Goal: Task Accomplishment & Management: Use online tool/utility

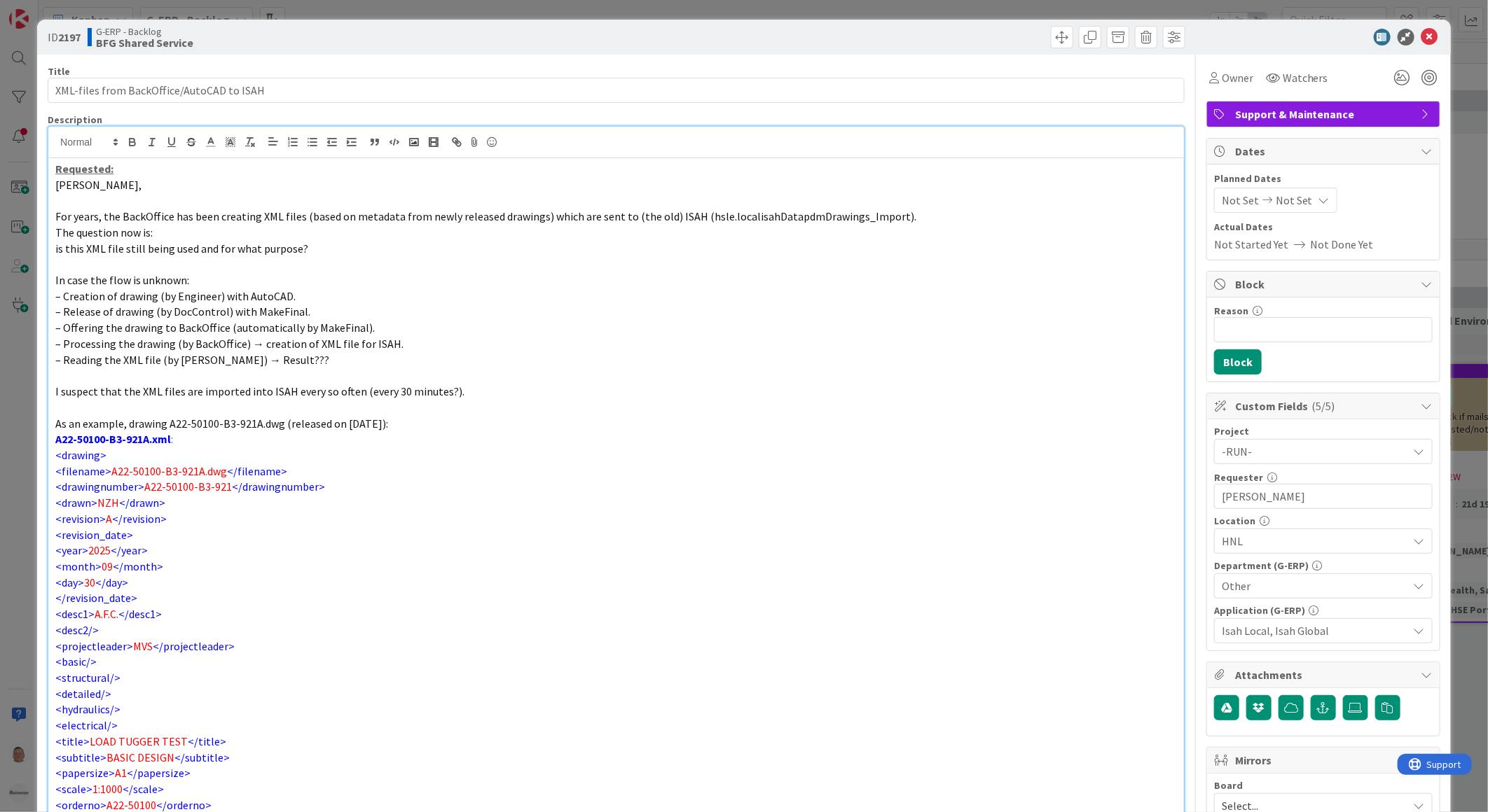
scroll to position [580, 0]
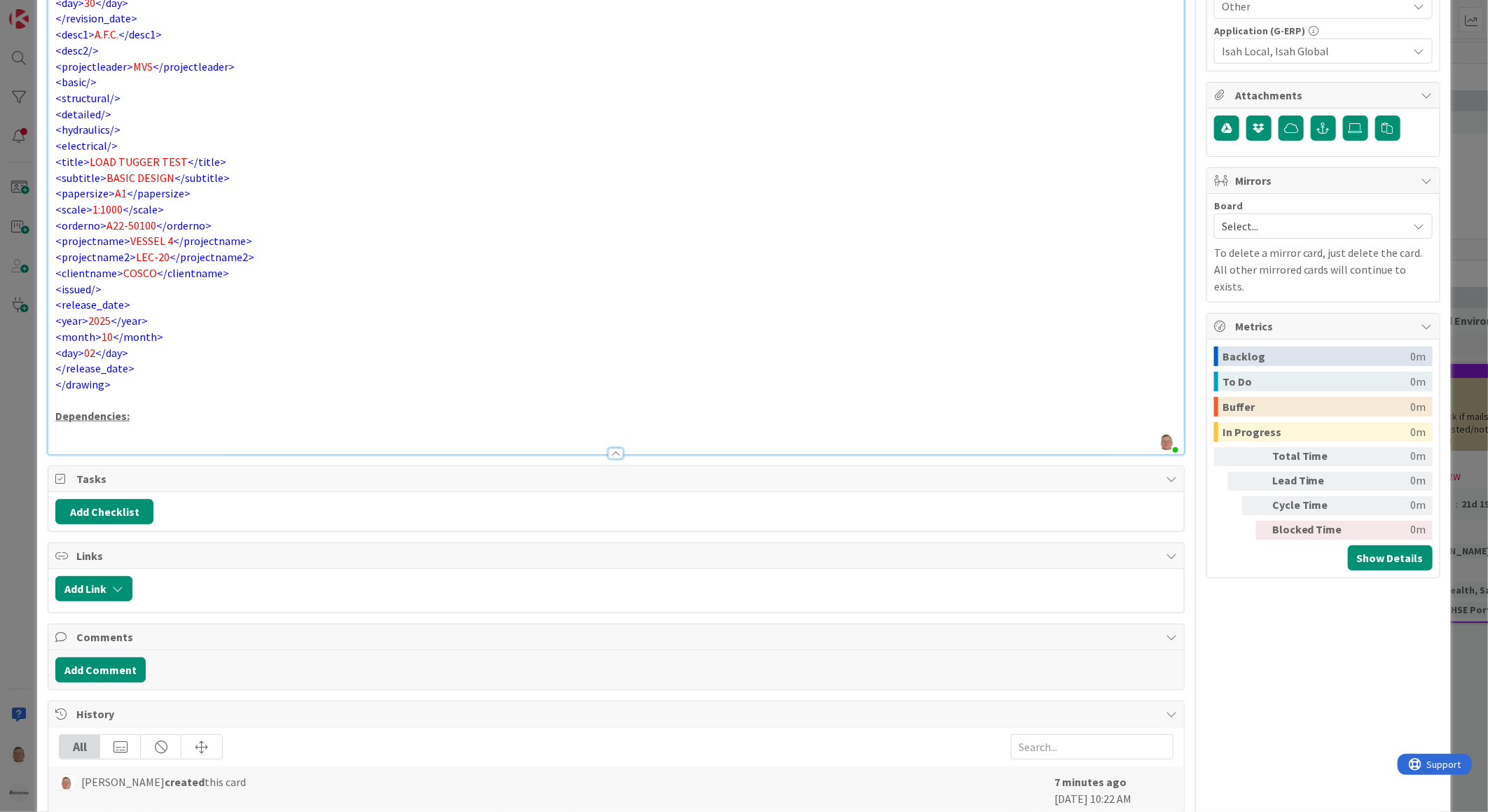
click at [76, 432] on p at bounding box center [616, 432] width 1122 height 16
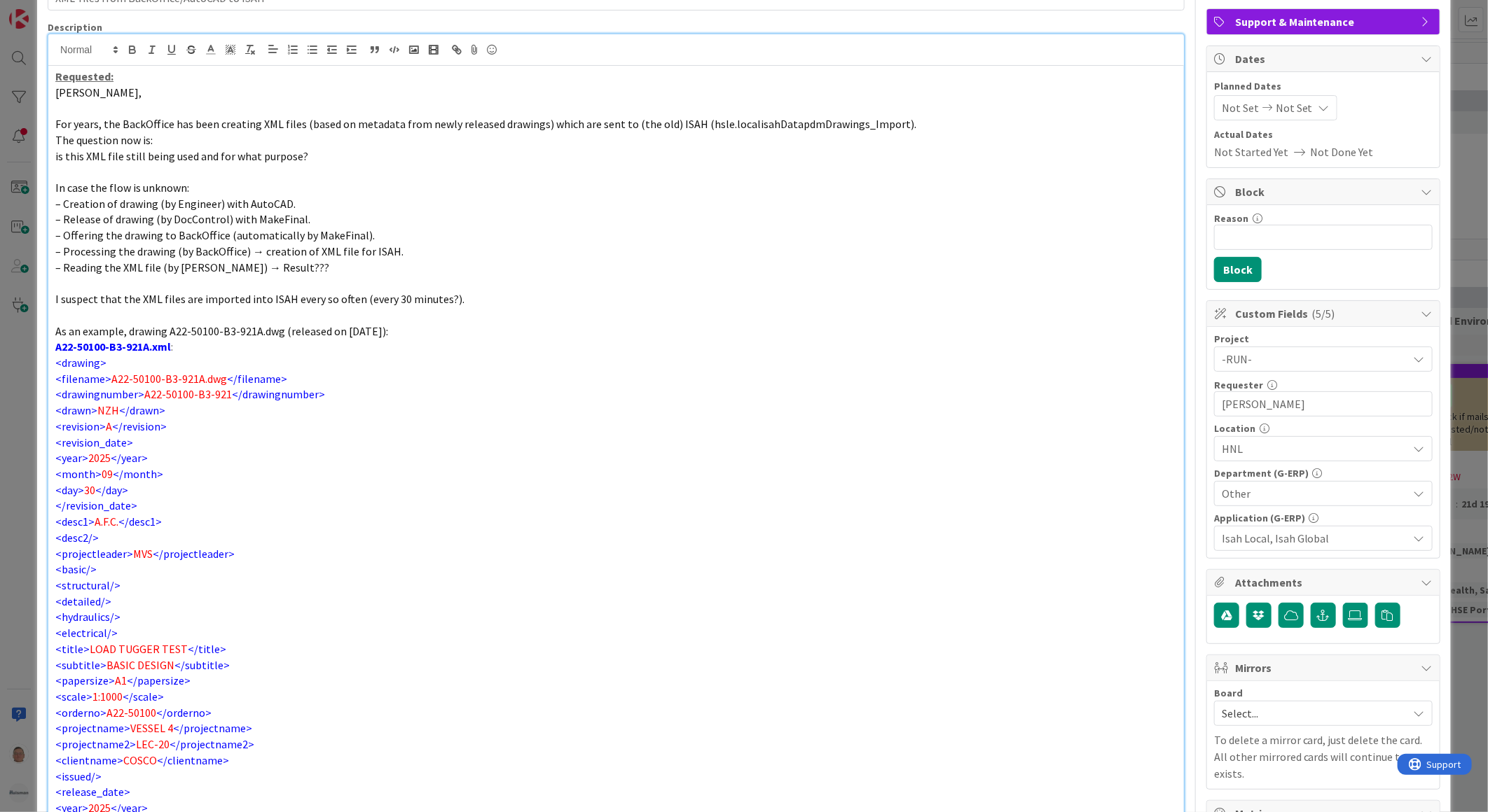
scroll to position [466, 0]
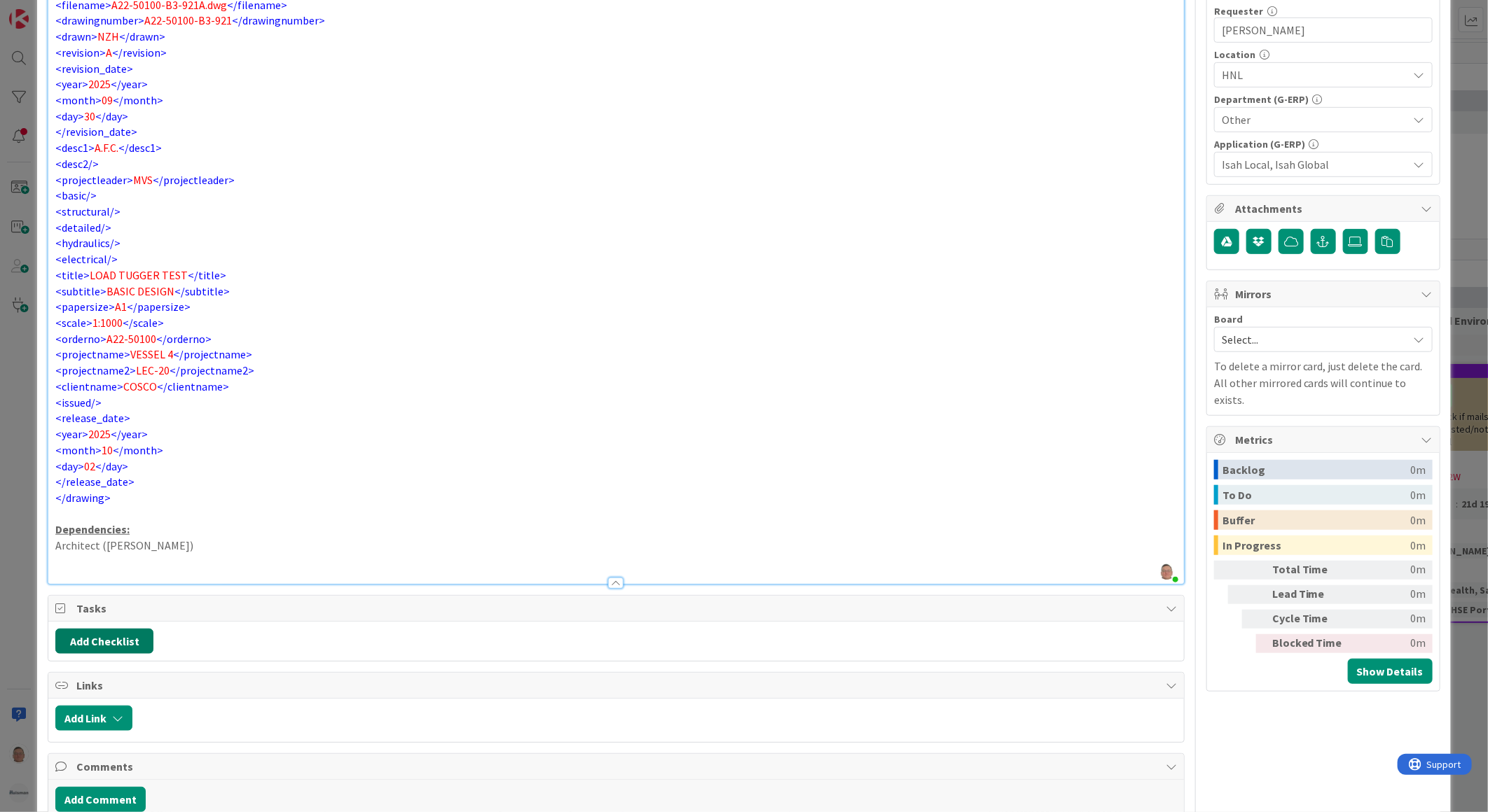
click at [117, 633] on button "Add Checklist" at bounding box center [104, 641] width 98 height 25
type input "Actions"
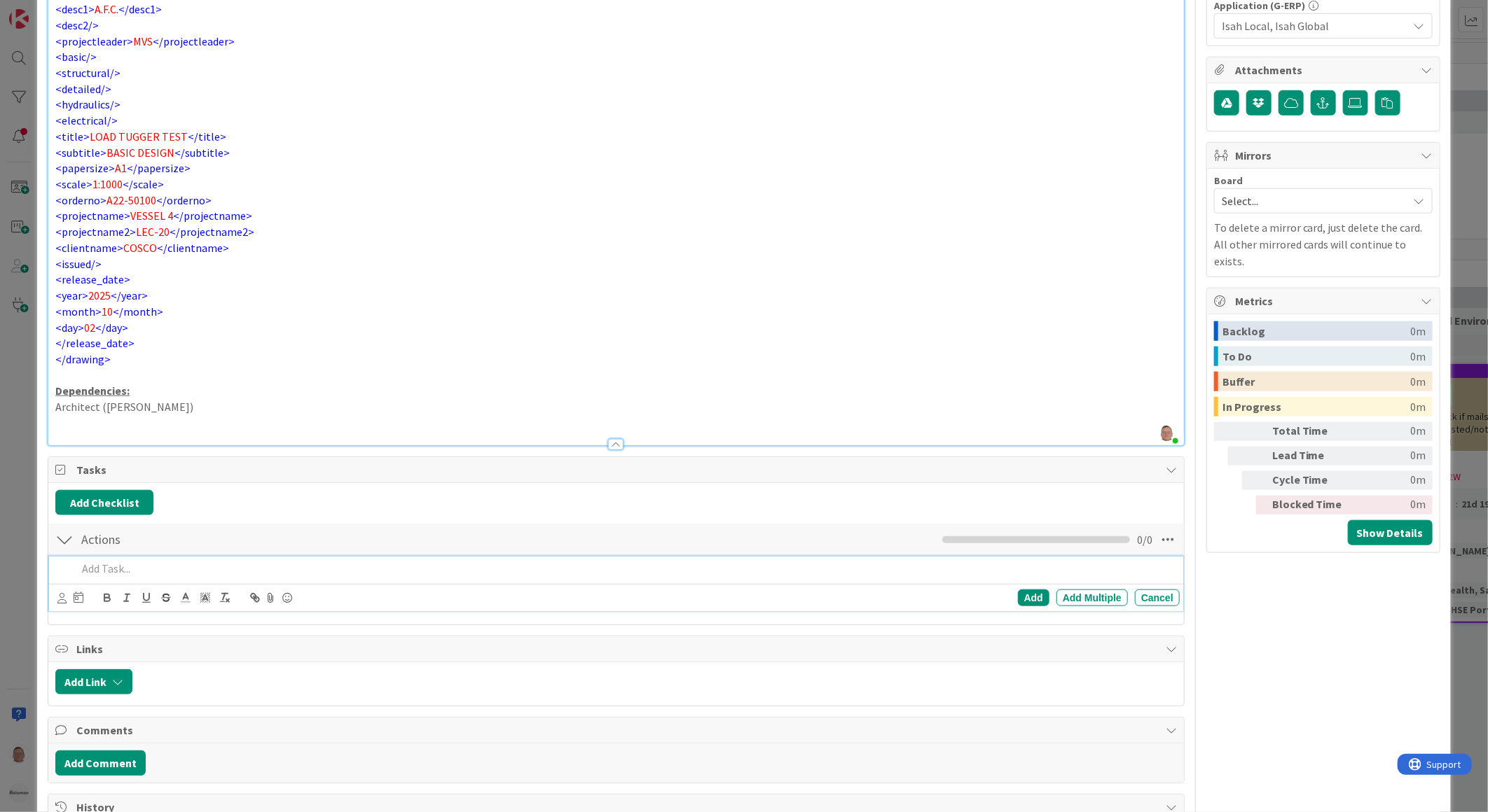
scroll to position [621, 0]
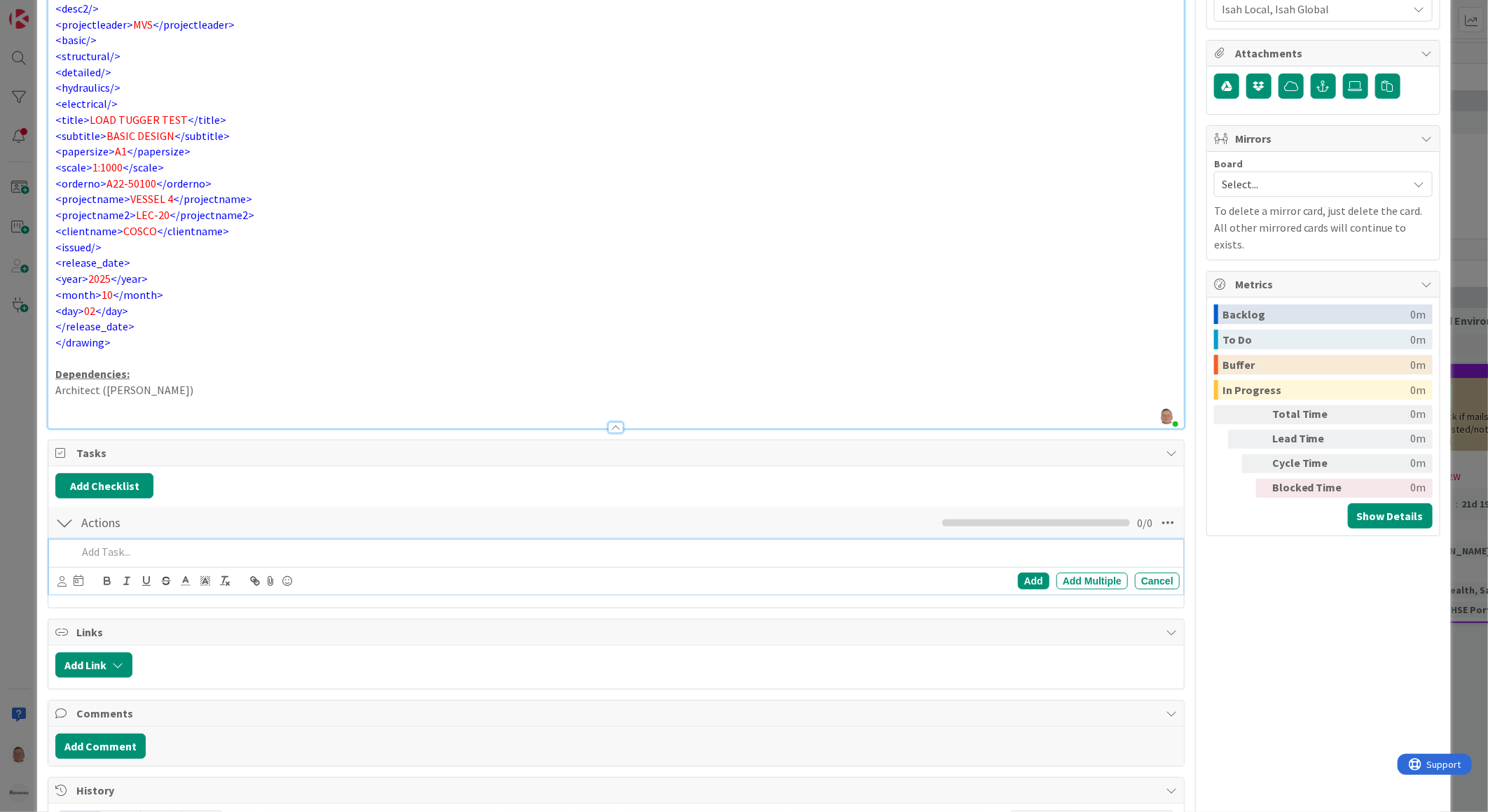
click at [94, 551] on p at bounding box center [625, 552] width 1097 height 16
click at [1018, 582] on div "Add" at bounding box center [1034, 580] width 32 height 17
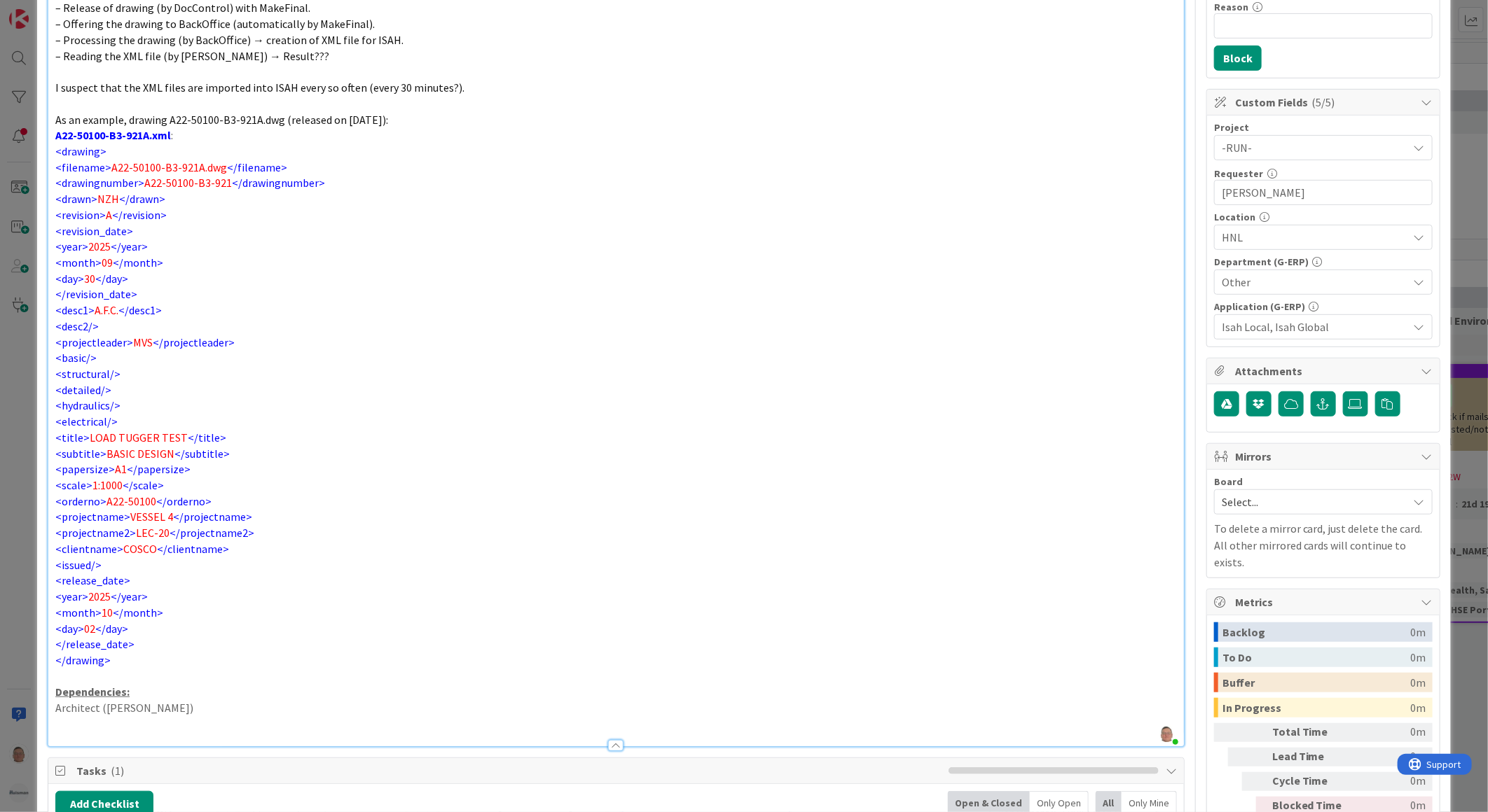
scroll to position [310, 0]
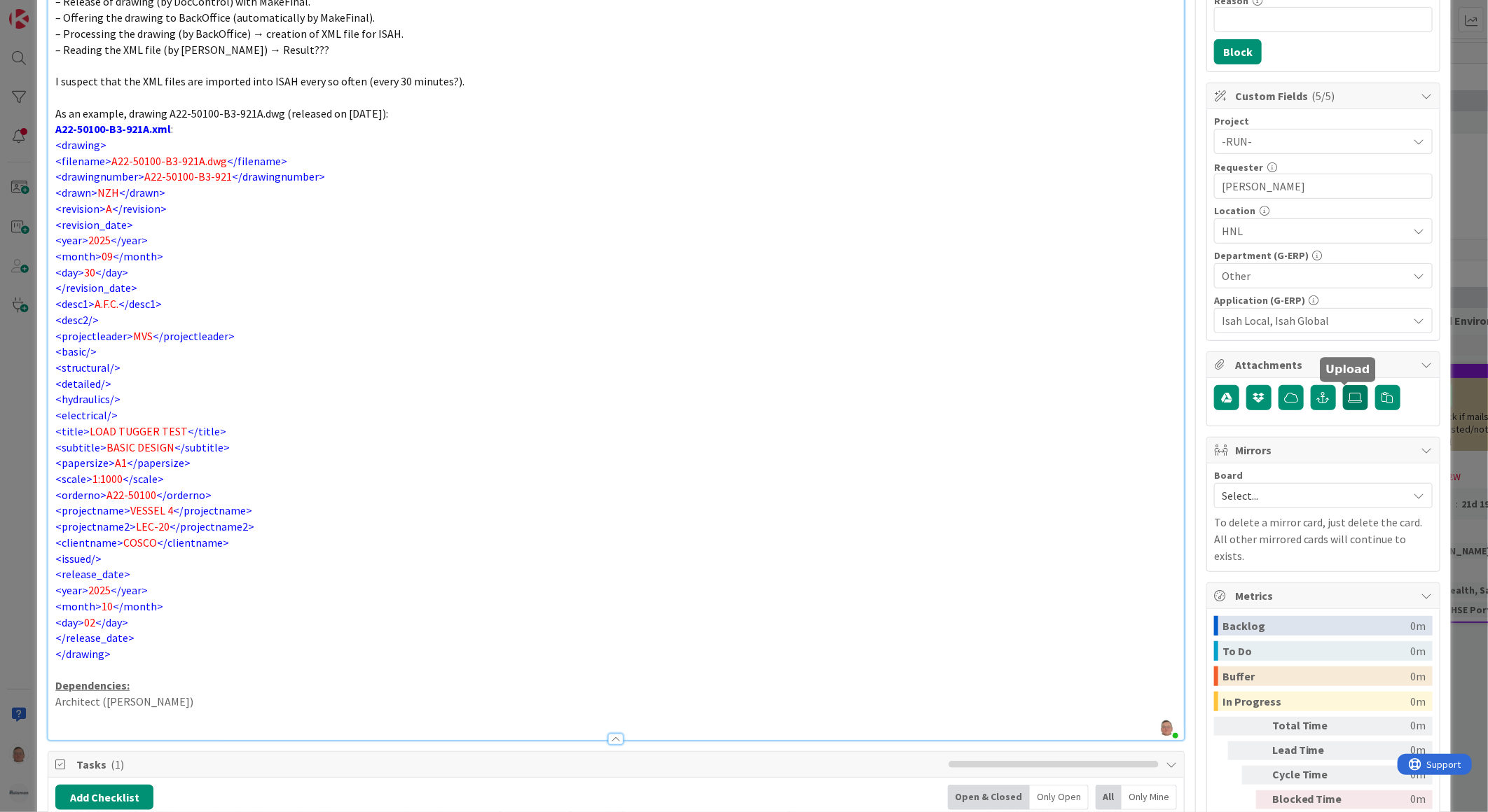
click at [1350, 398] on icon at bounding box center [1356, 398] width 14 height 11
click at [1343, 385] on input "file" at bounding box center [1343, 385] width 0 height 0
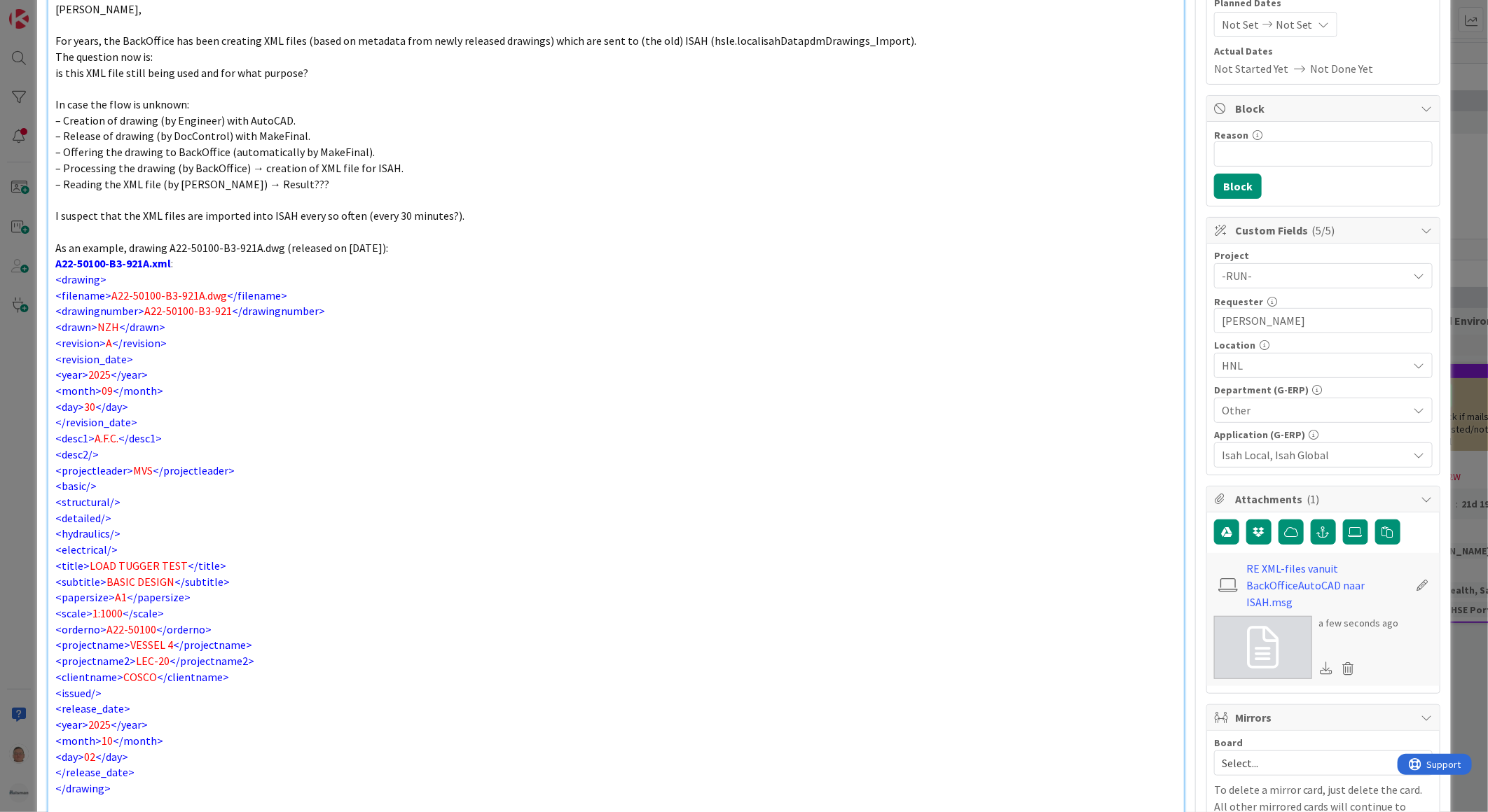
scroll to position [0, 0]
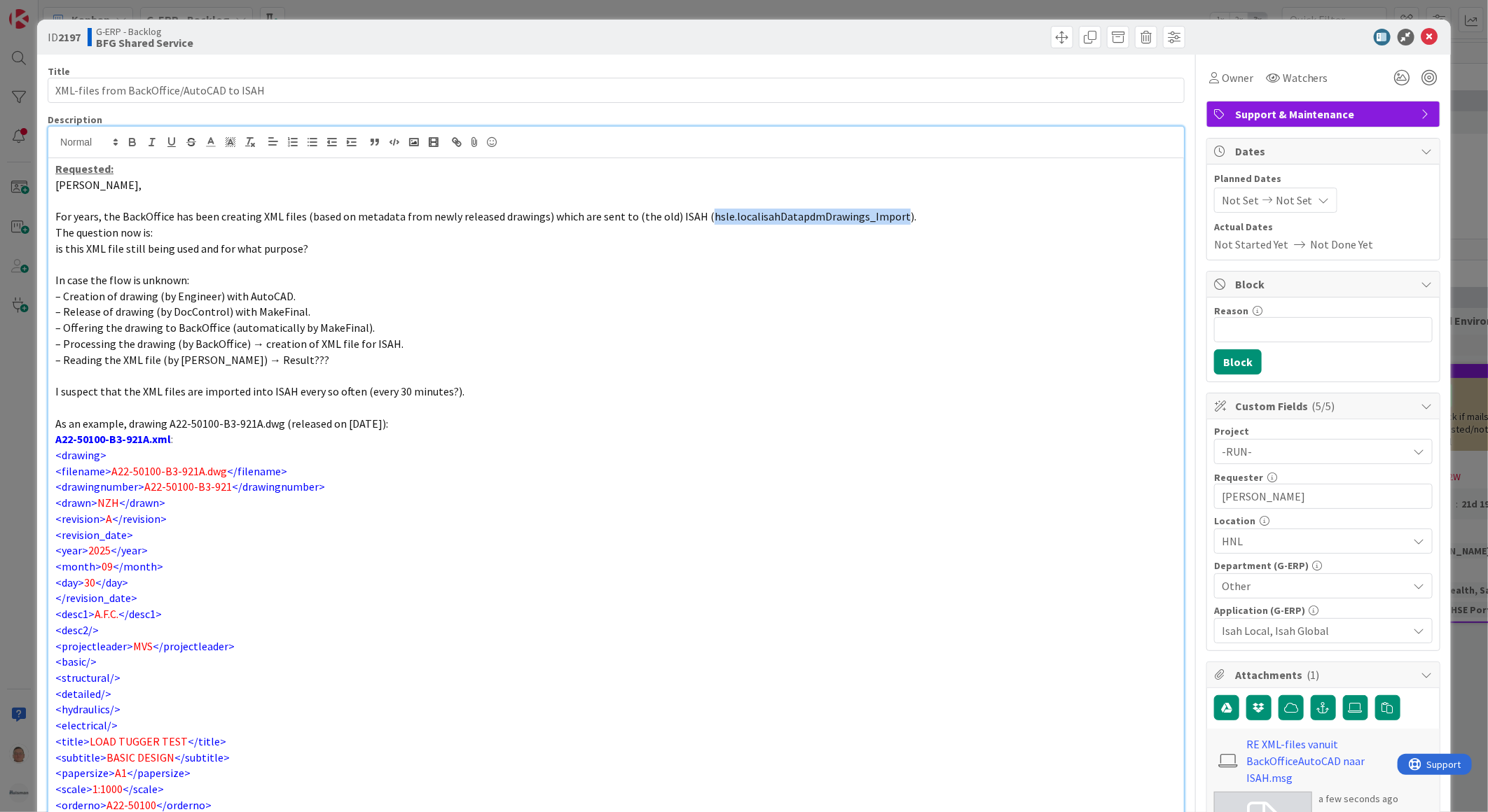
drag, startPoint x: 694, startPoint y: 215, endPoint x: 877, endPoint y: 217, distance: 183.0
click at [880, 217] on span "For years, the BackOffice has been creating XML files (based on metadata from n…" at bounding box center [486, 217] width 861 height 14
click at [754, 255] on p "is this XML file still being used and for what purpose?" at bounding box center [616, 249] width 1122 height 16
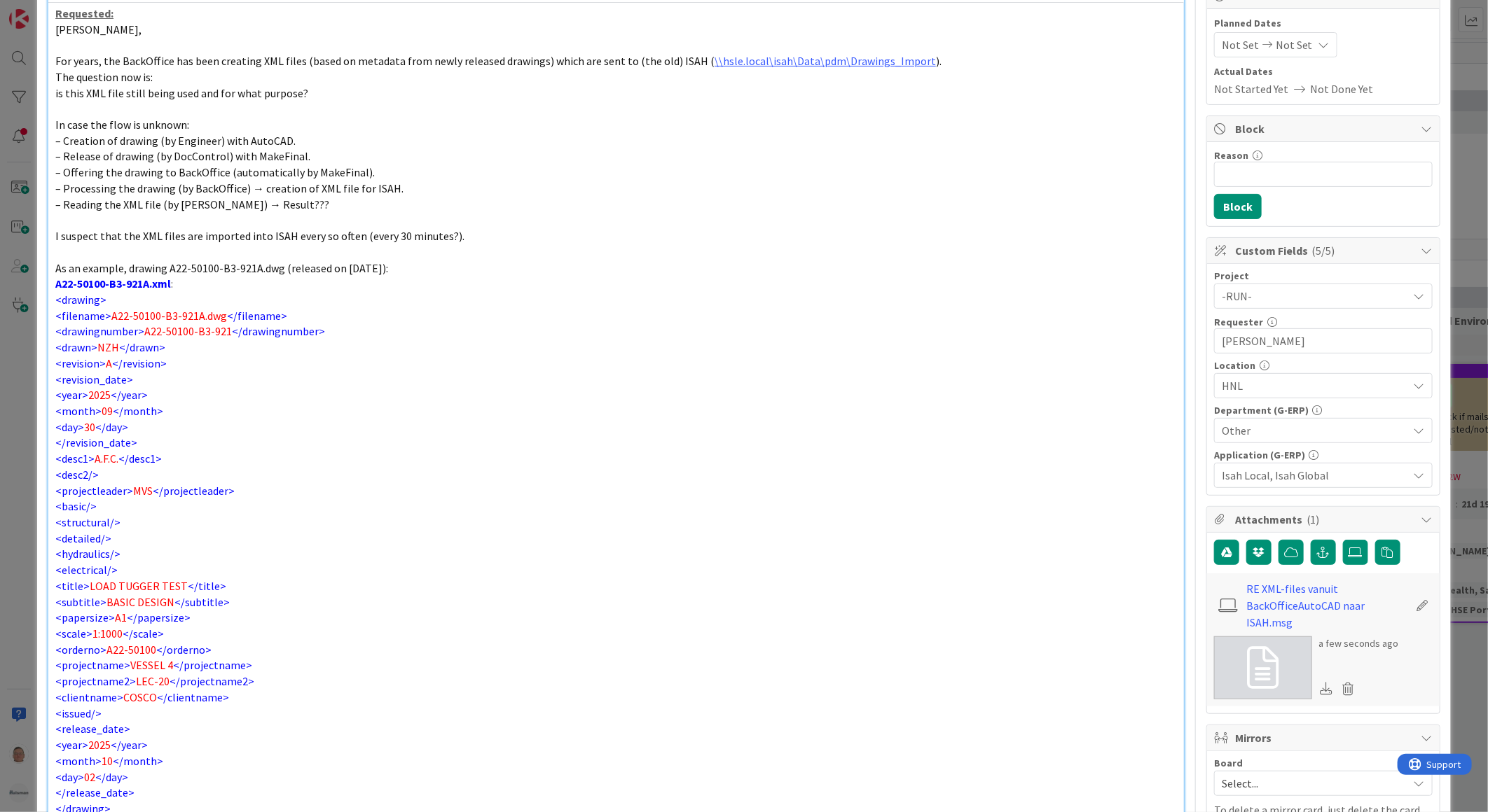
scroll to position [466, 0]
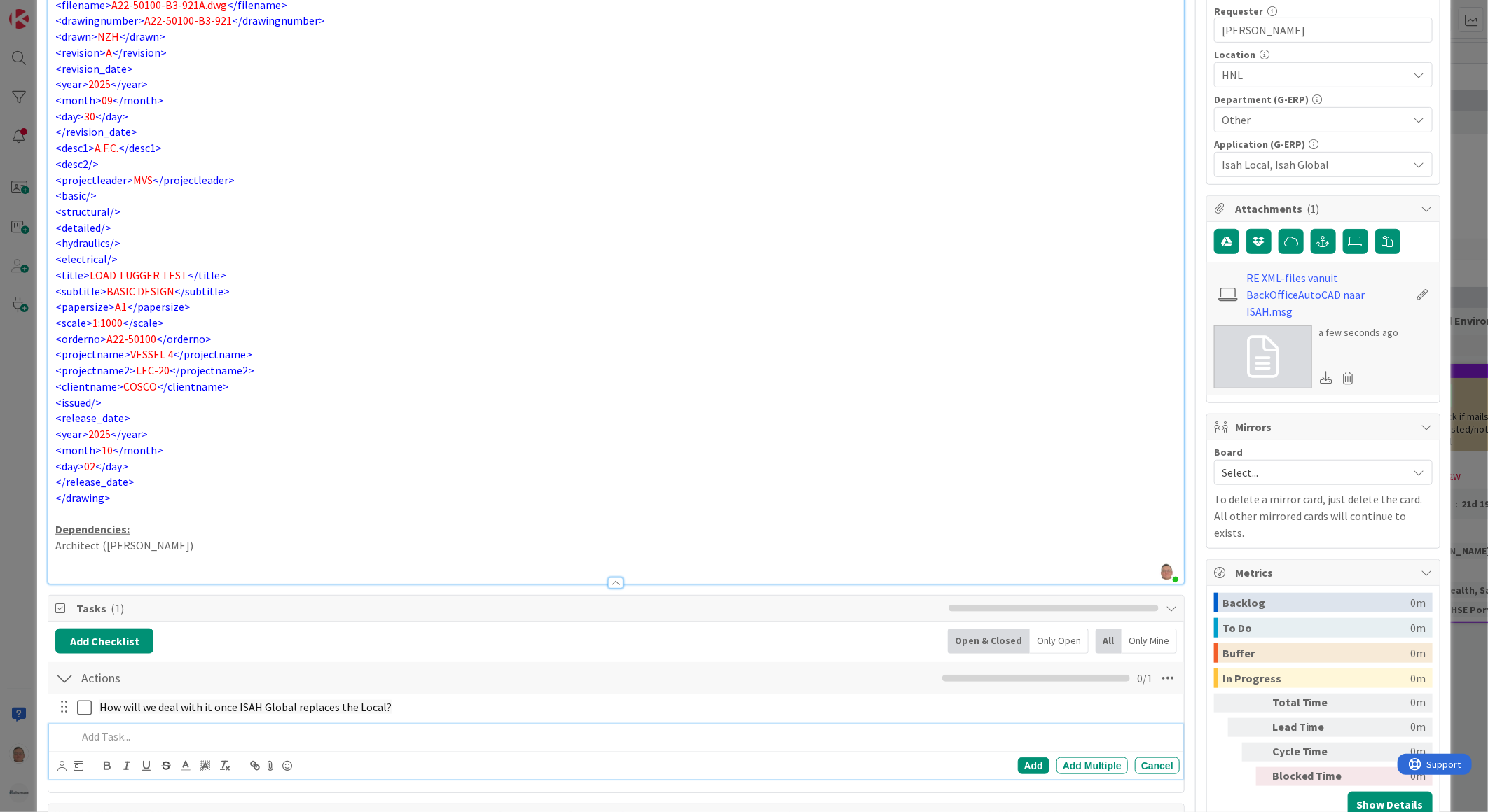
click at [108, 737] on p at bounding box center [625, 737] width 1097 height 16
click at [81, 548] on p "Architect ([PERSON_NAME])" at bounding box center [616, 546] width 1122 height 16
copy p "Architect"
click at [123, 742] on p at bounding box center [625, 737] width 1097 height 16
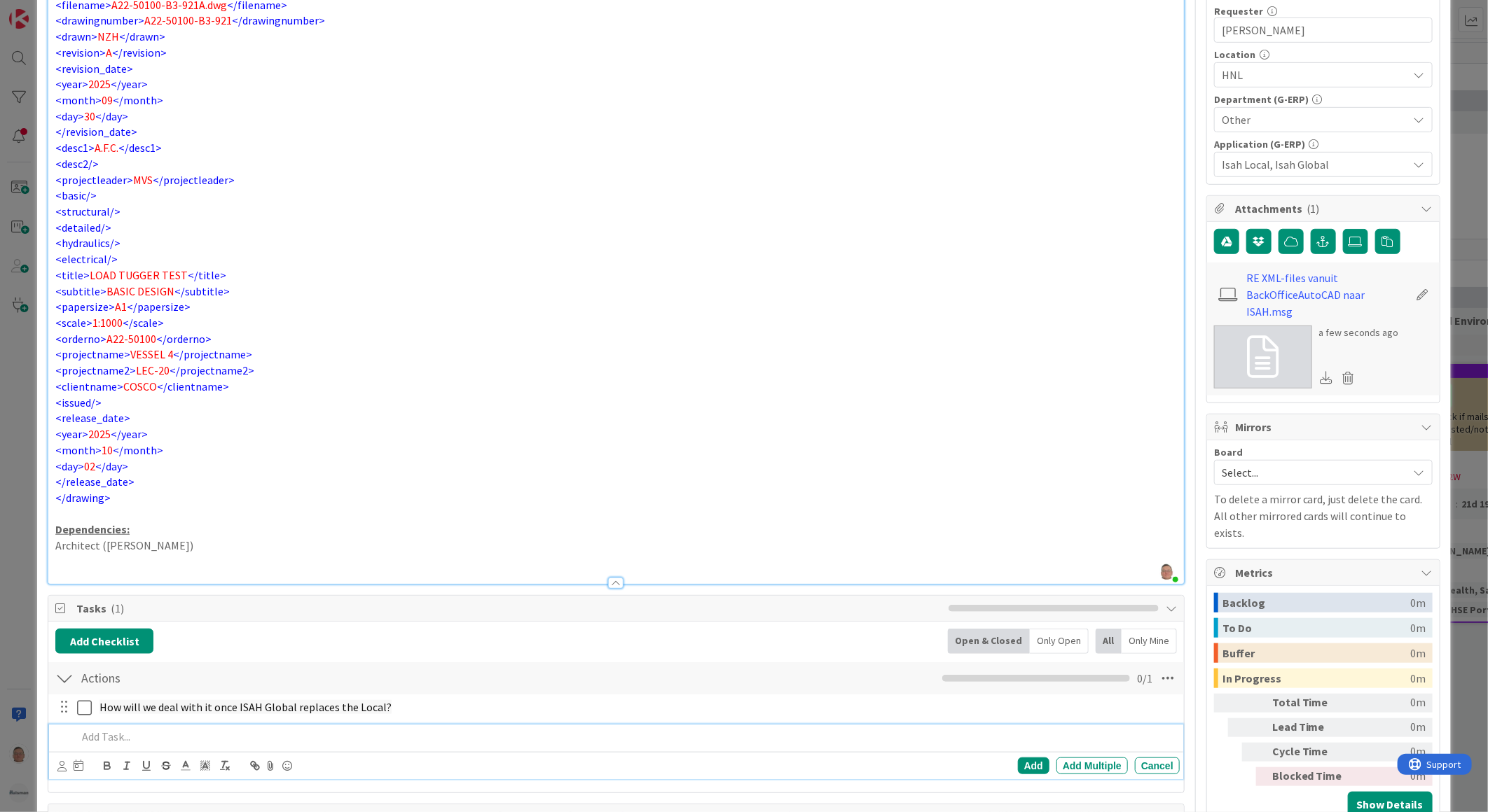
paste div
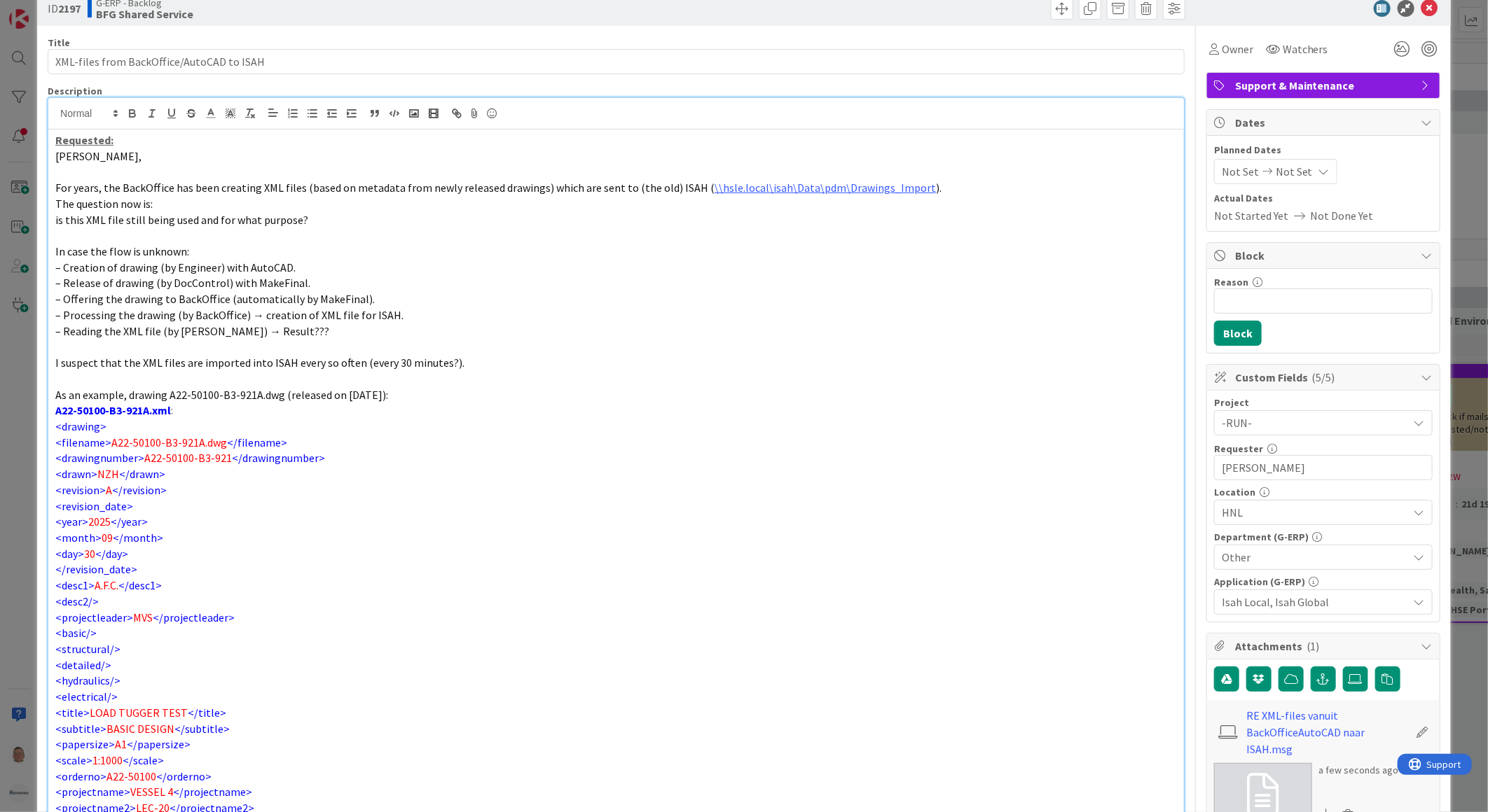
scroll to position [0, 0]
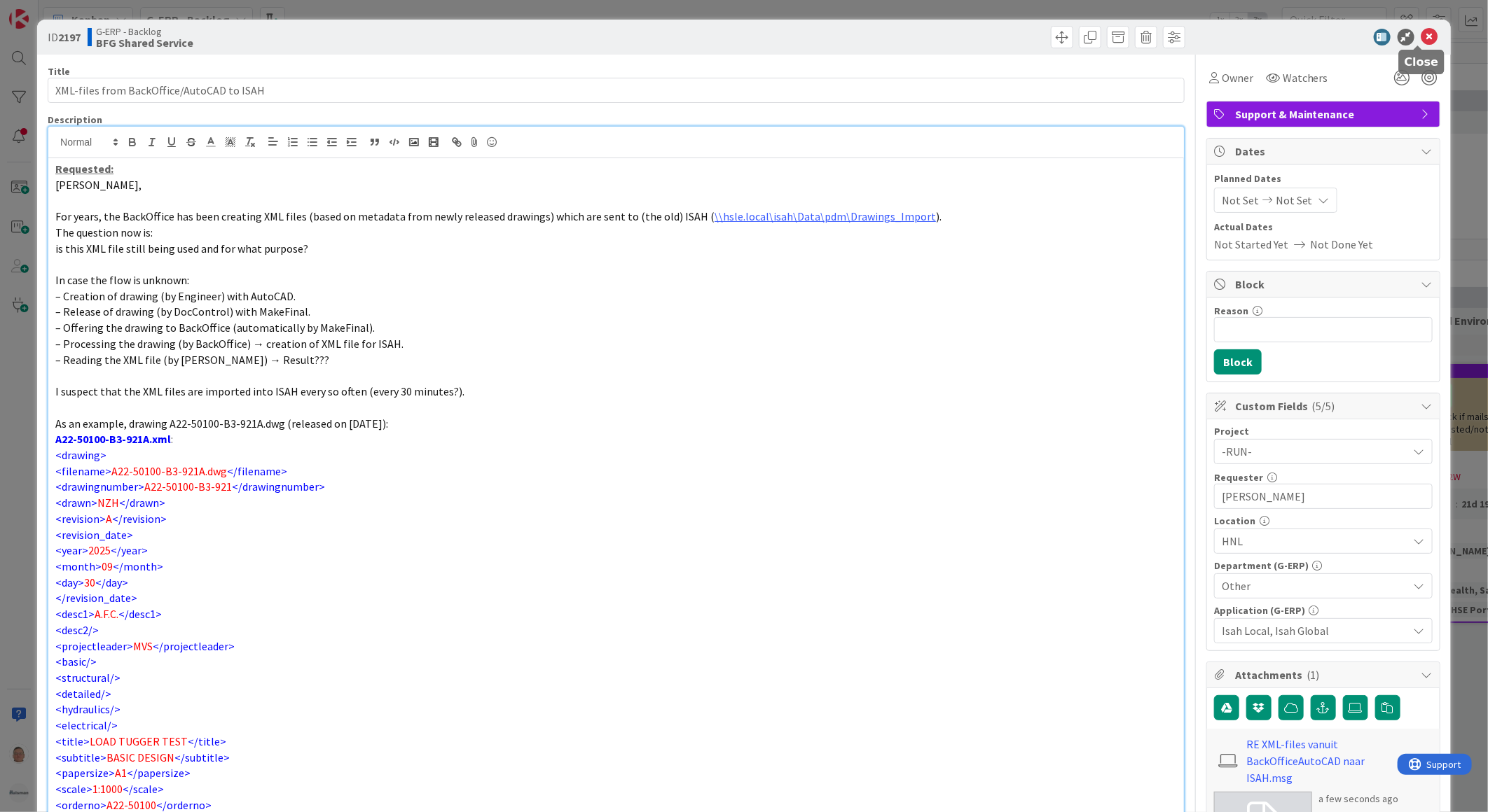
click at [1422, 36] on icon at bounding box center [1429, 36] width 17 height 17
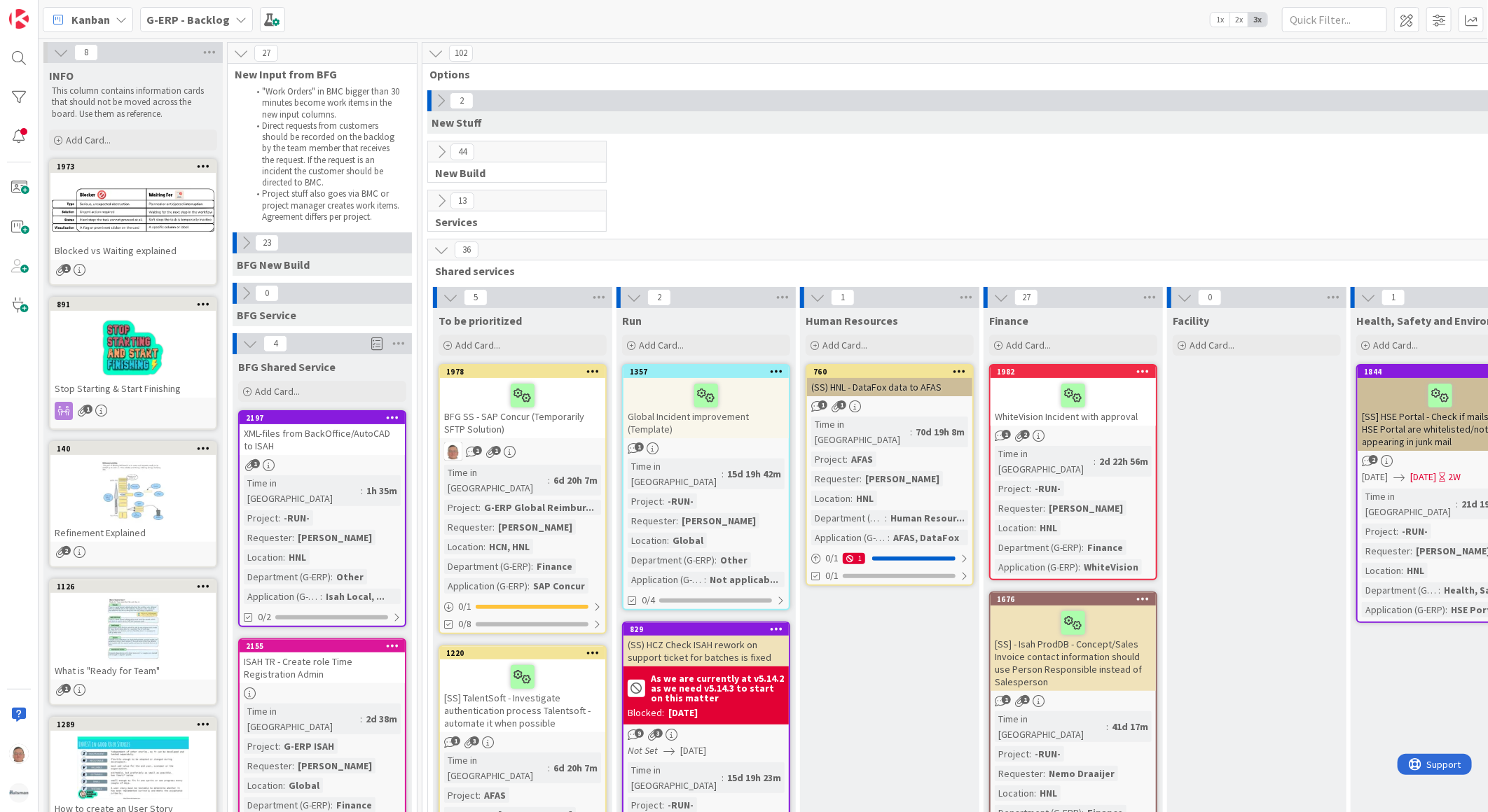
click at [438, 151] on icon at bounding box center [441, 151] width 15 height 15
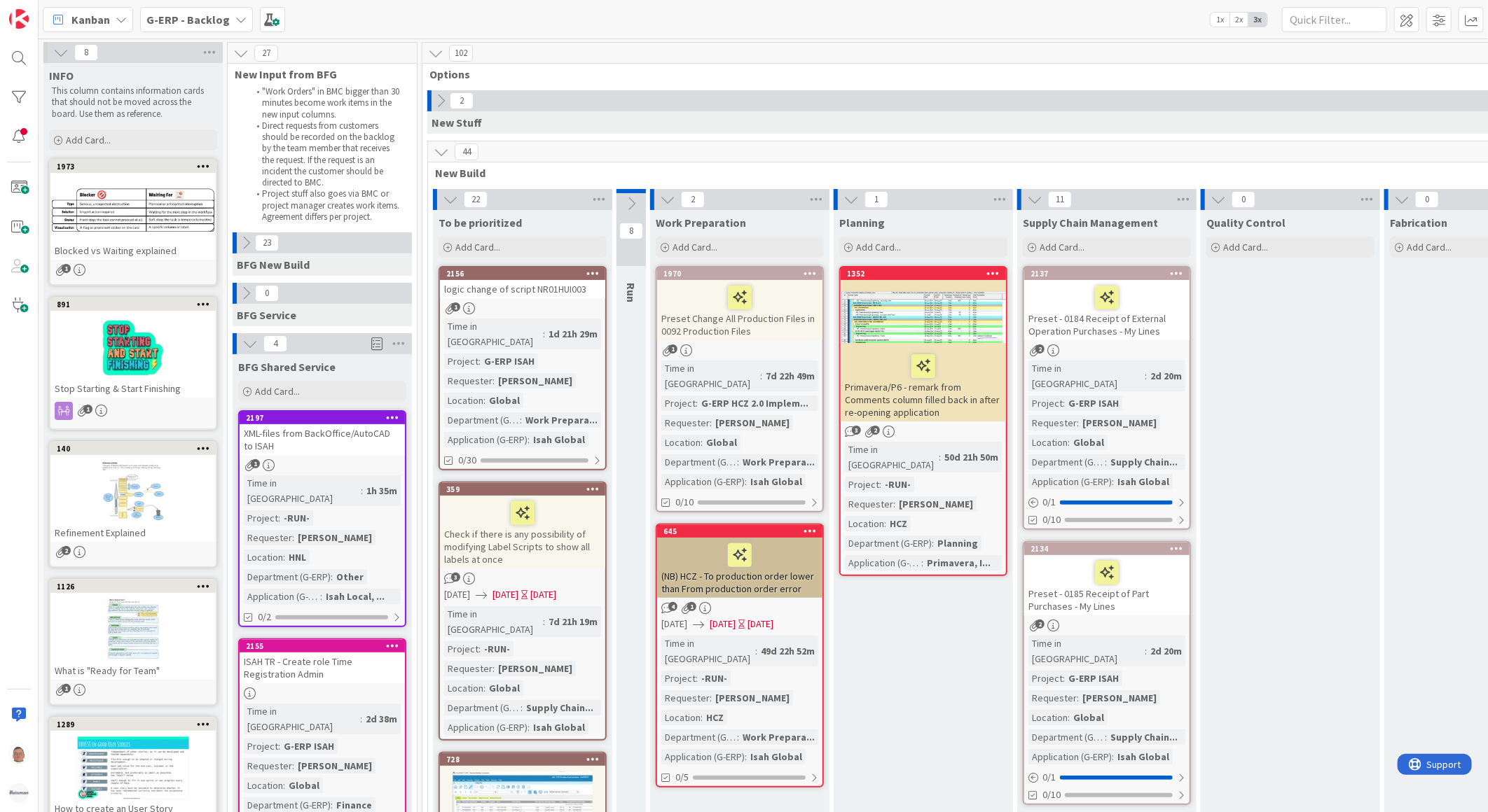
click at [440, 145] on icon at bounding box center [441, 151] width 15 height 15
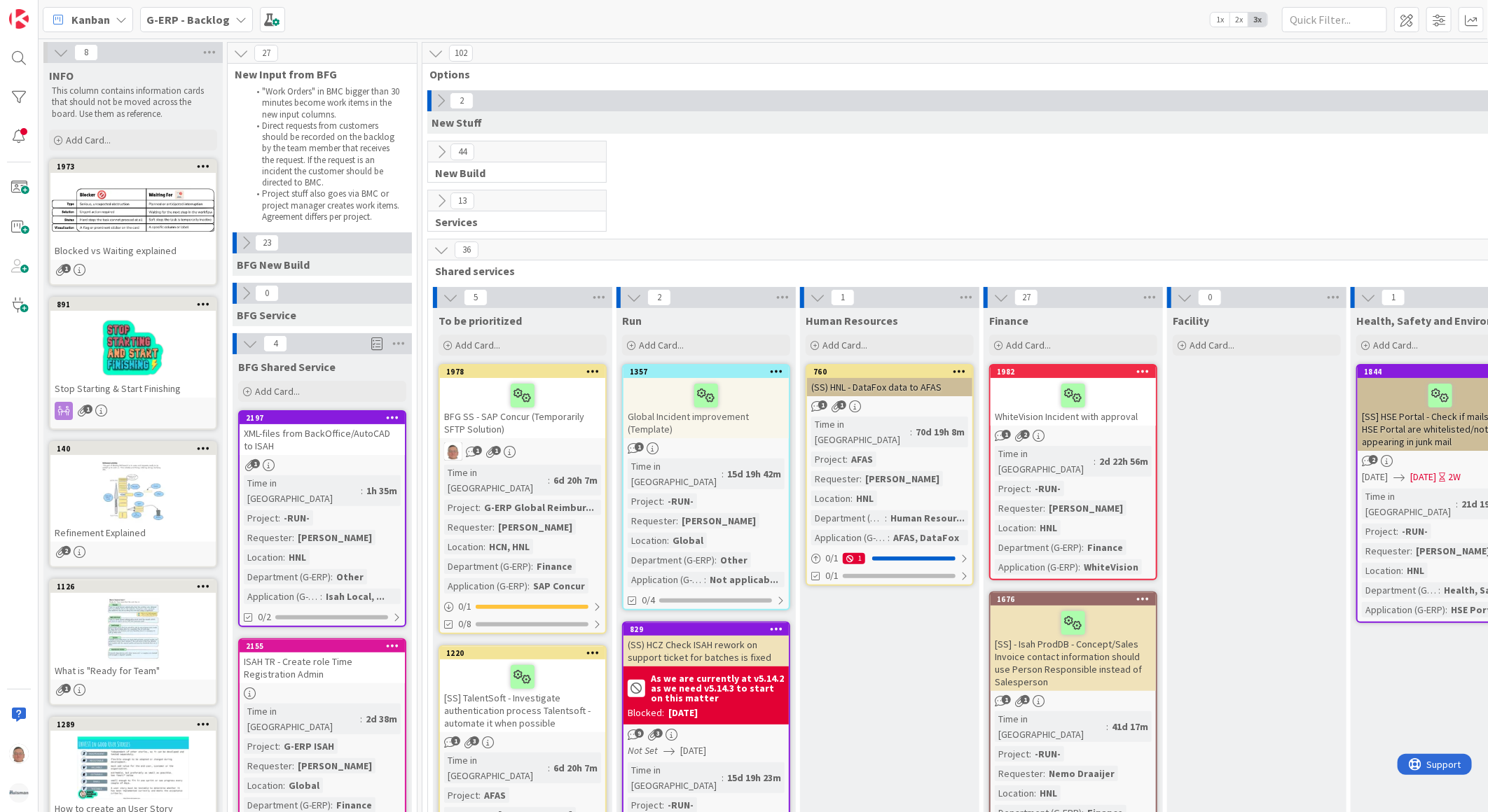
click at [440, 102] on icon at bounding box center [440, 100] width 15 height 15
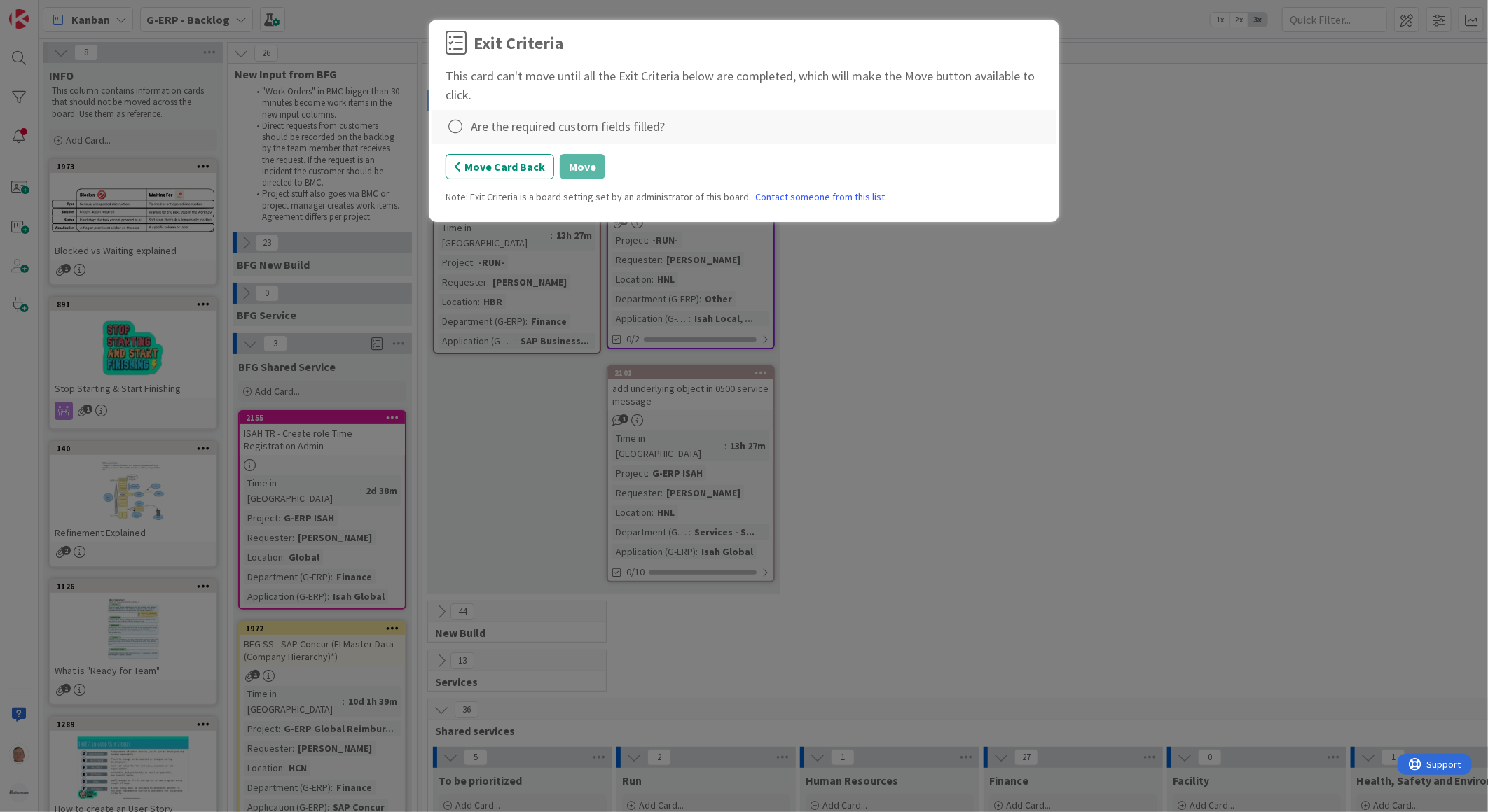
click at [469, 130] on div "Are the required custom fields filled?" at bounding box center [744, 127] width 597 height 20
drag, startPoint x: 459, startPoint y: 128, endPoint x: 478, endPoint y: 134, distance: 19.9
click at [460, 128] on icon at bounding box center [455, 127] width 20 height 20
click at [529, 160] on link "Complete" at bounding box center [532, 155] width 175 height 21
click at [586, 168] on button "Move" at bounding box center [583, 167] width 46 height 25
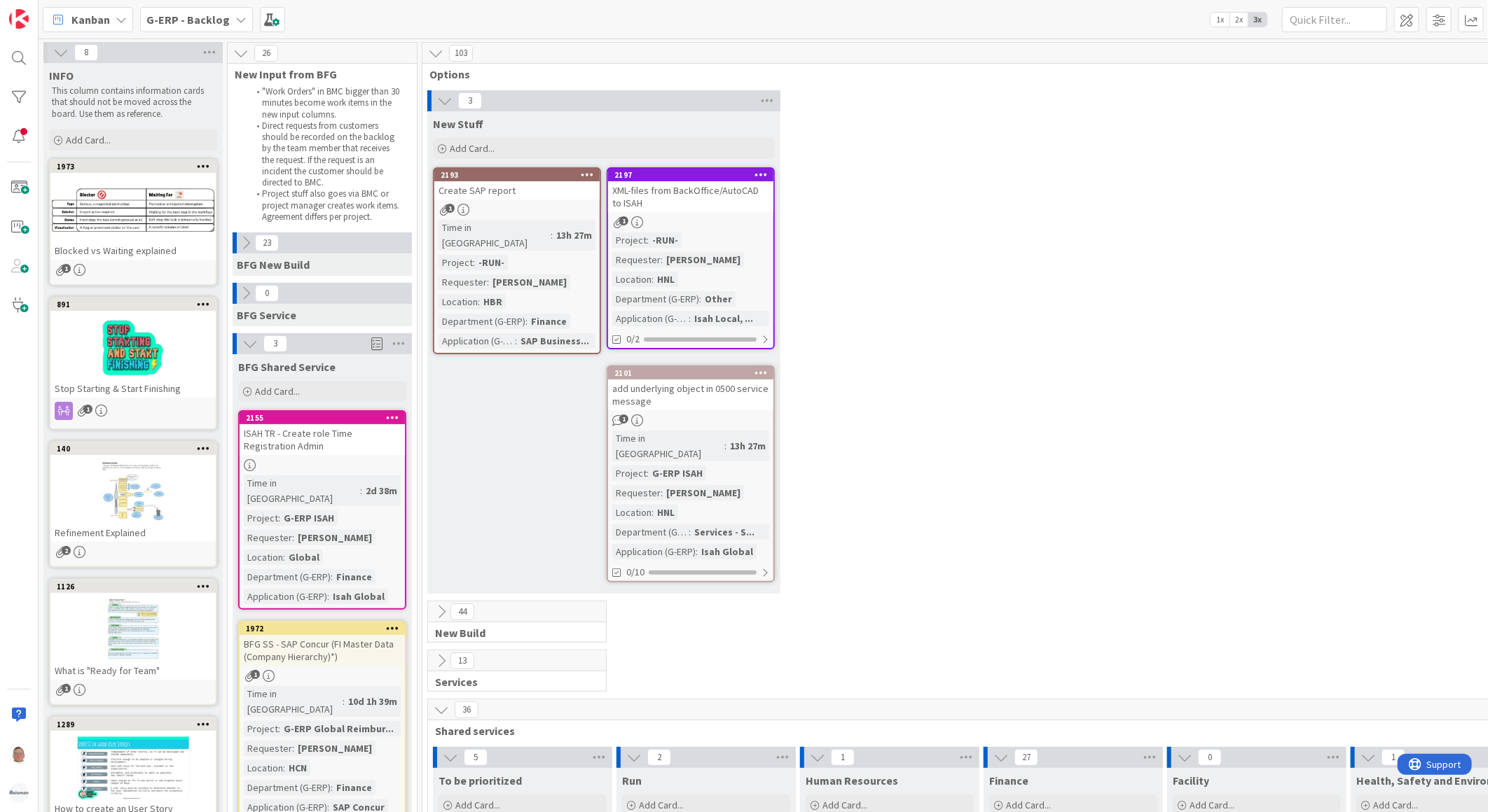
click at [759, 173] on icon at bounding box center [761, 174] width 13 height 9
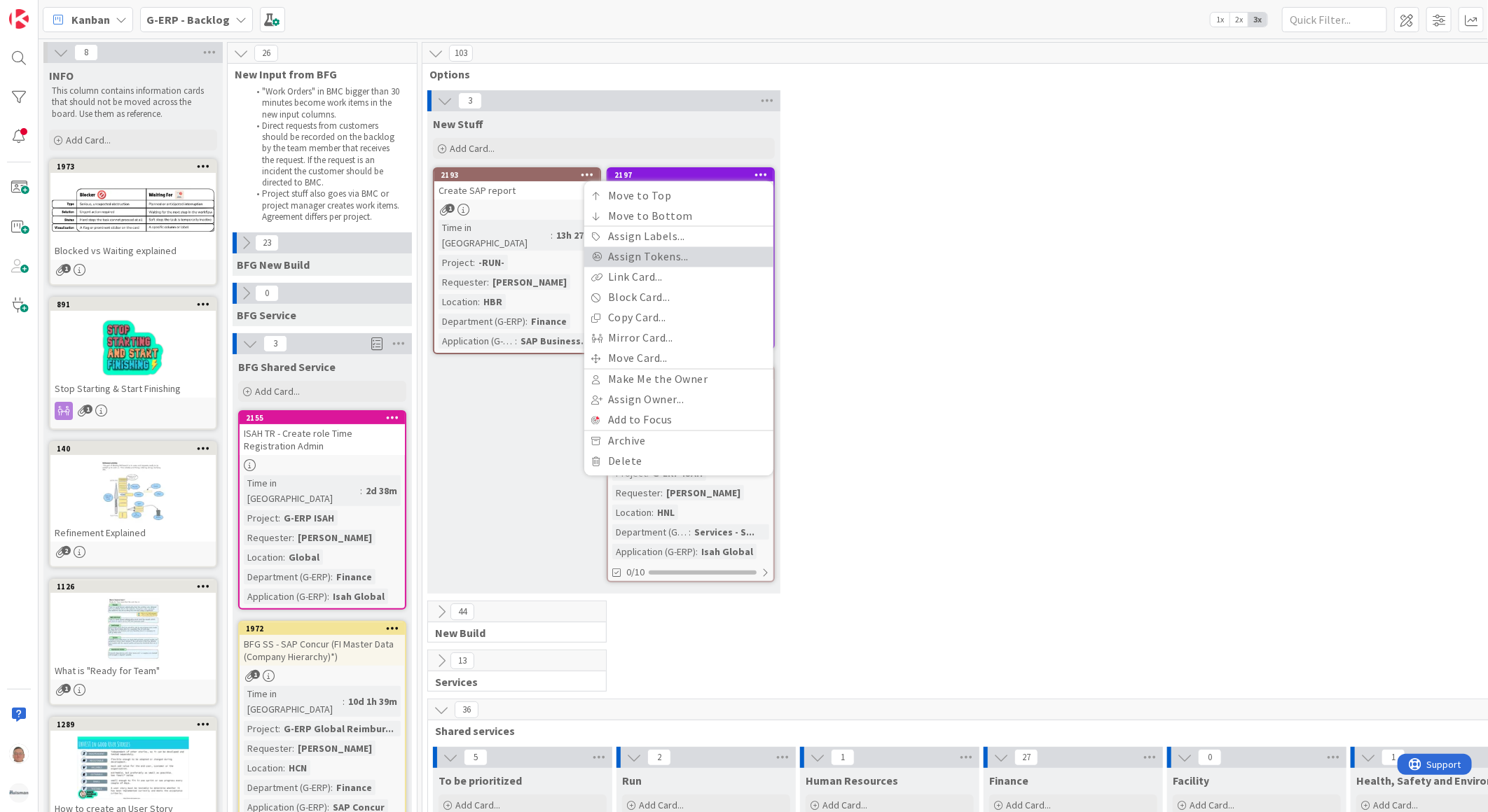
click at [641, 260] on link "Assign Tokens..." at bounding box center [679, 258] width 189 height 21
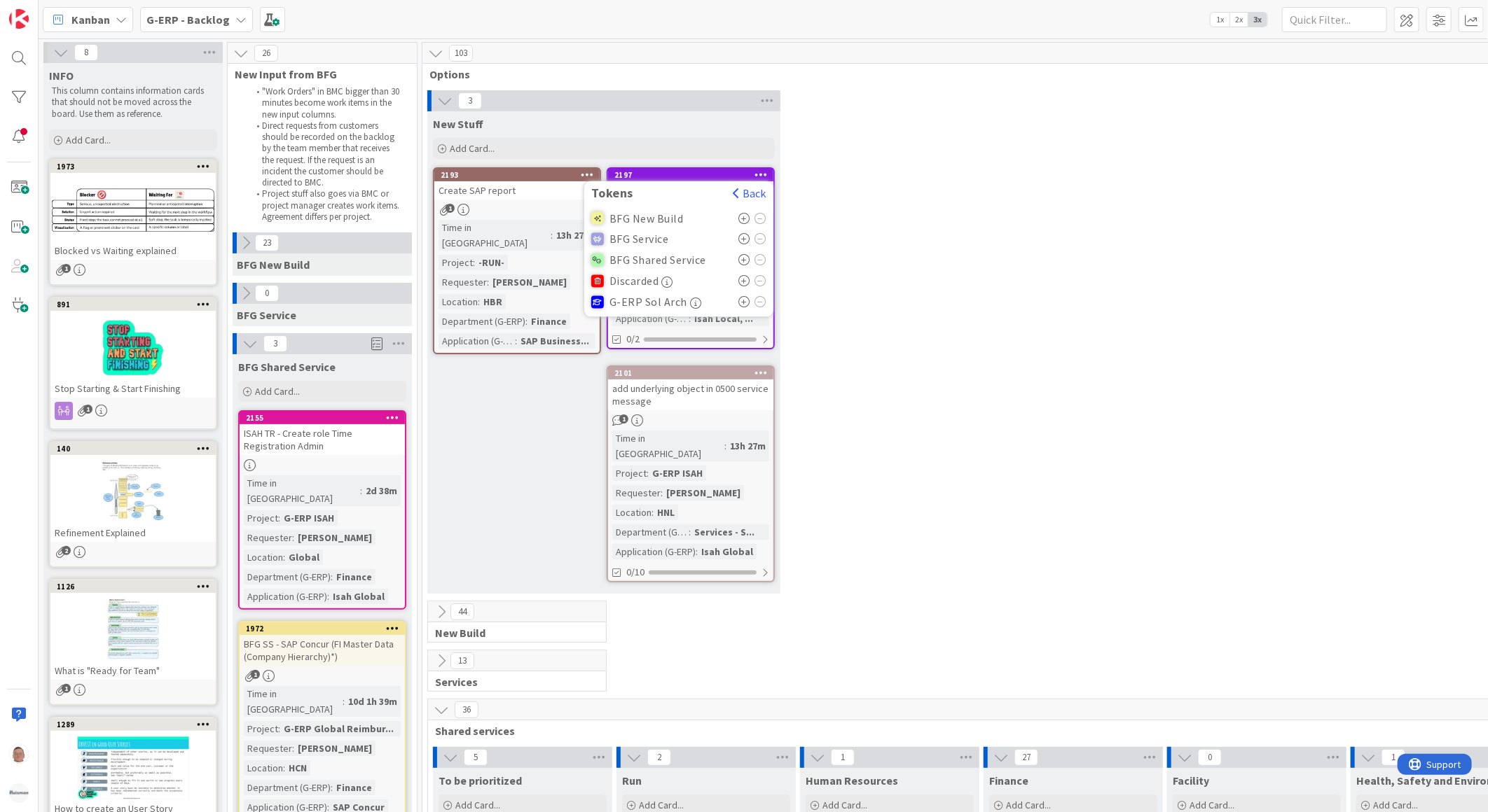
click at [743, 216] on icon at bounding box center [744, 218] width 12 height 11
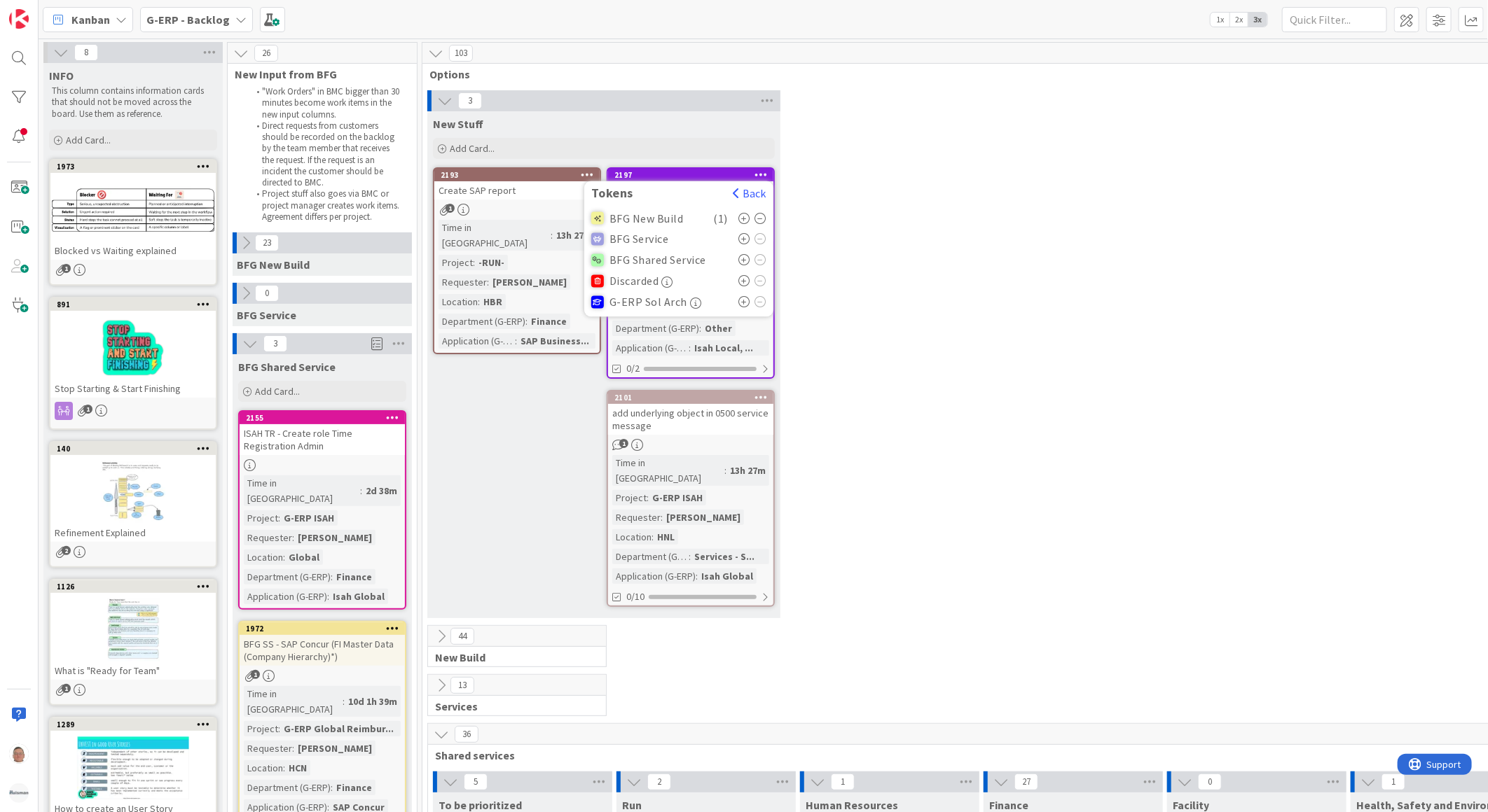
click at [506, 411] on div "New Stuff Add Card... 2197 Tokens Back BFG New Build ( 1 ) BFG Service BFG Shar…" at bounding box center [604, 364] width 353 height 507
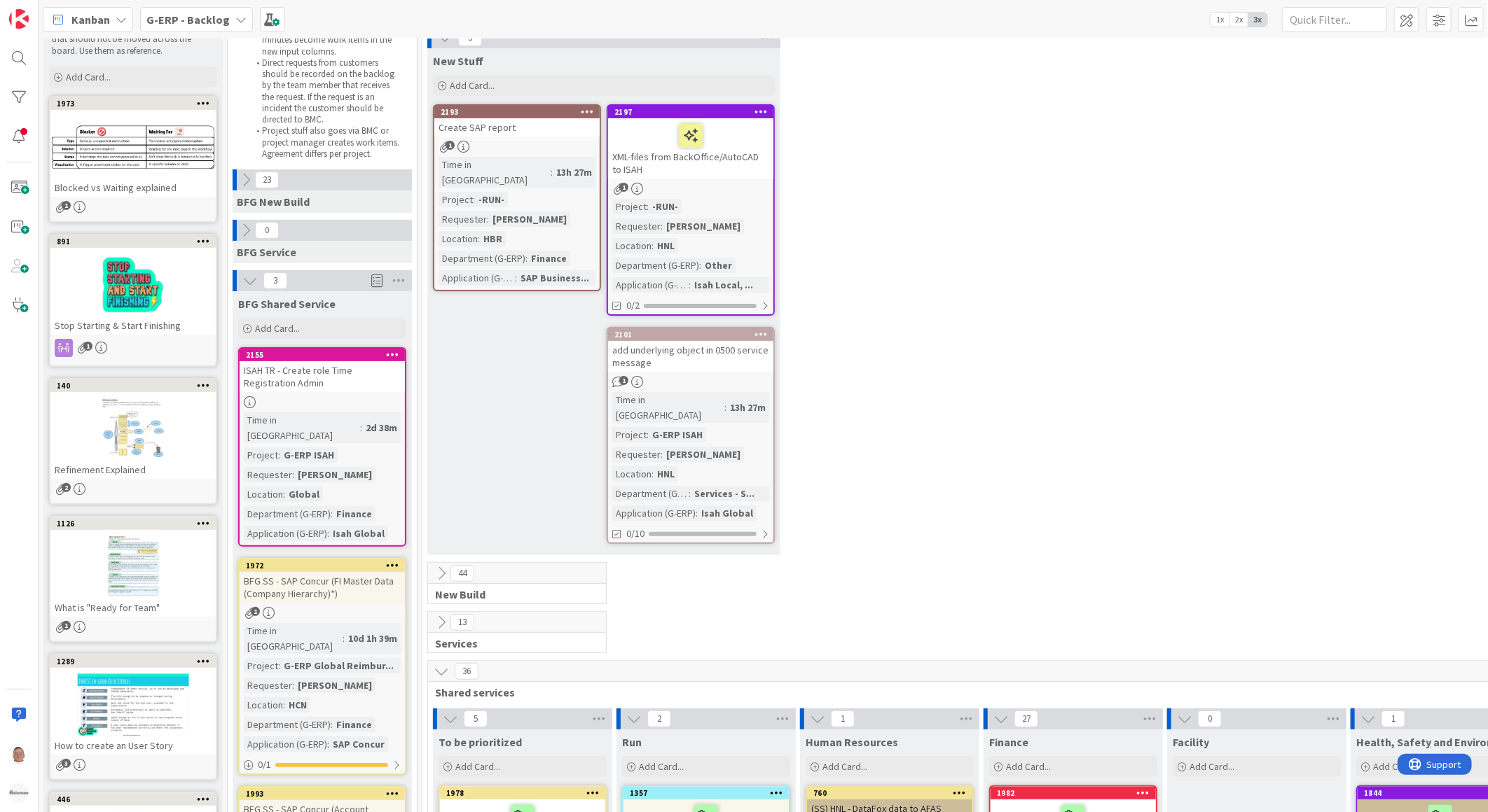
scroll to position [233, 0]
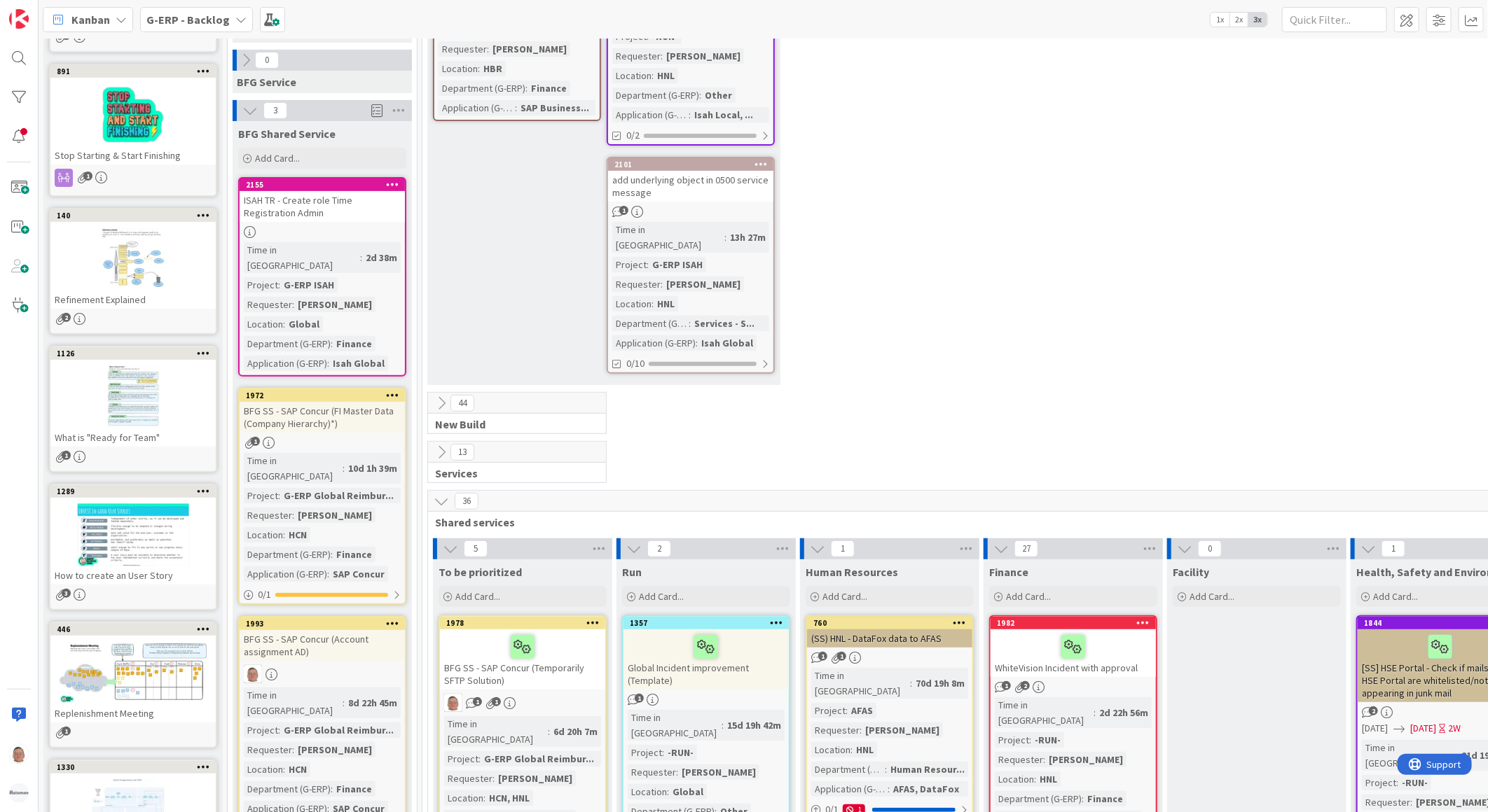
click at [332, 198] on div "ISAH TR - Create role Time Registration Admin" at bounding box center [322, 206] width 165 height 31
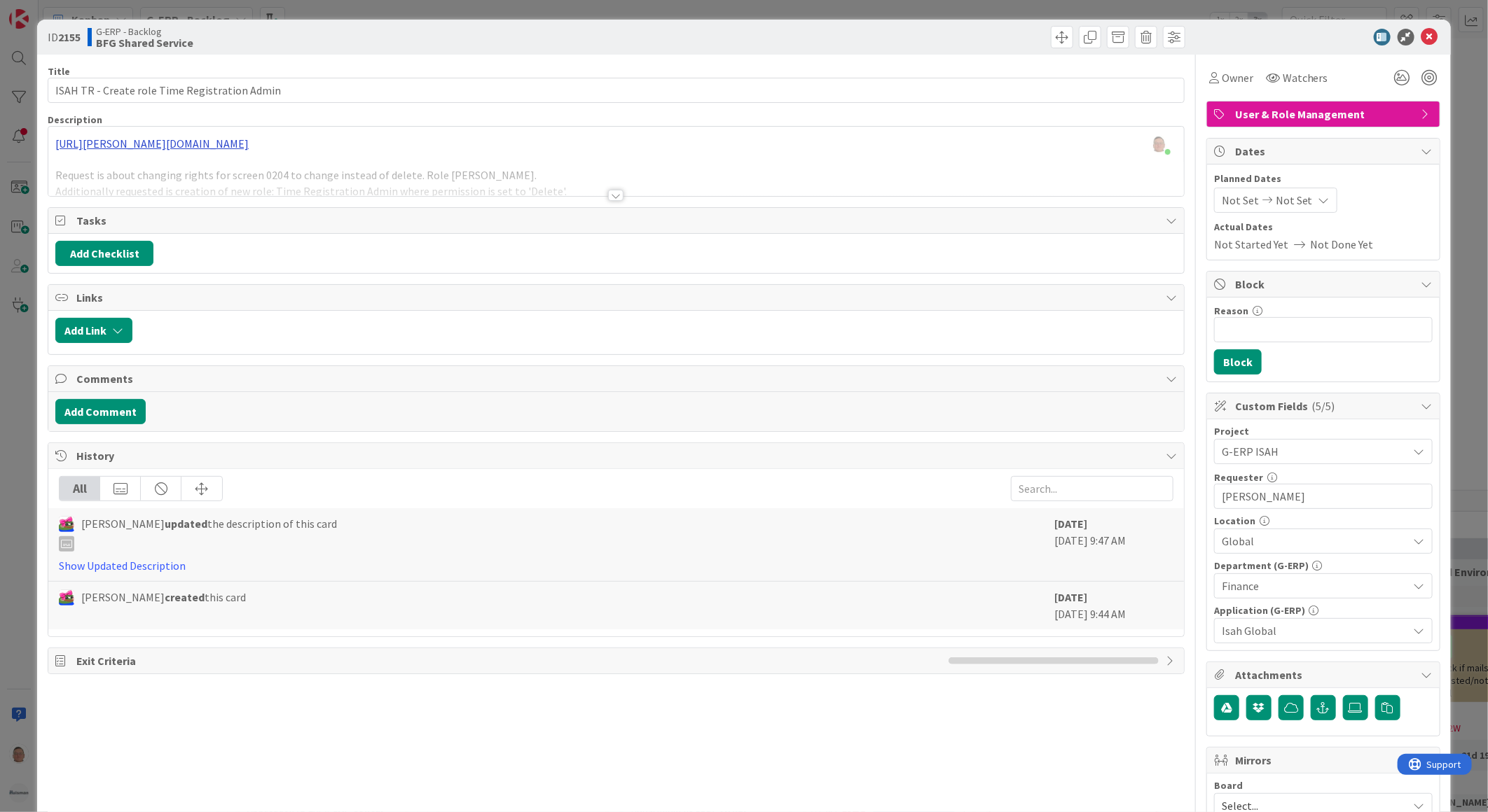
click at [325, 145] on div "[PERSON_NAME] just joined [URL][PERSON_NAME][DOMAIN_NAME] Request is about chan…" at bounding box center [616, 161] width 1136 height 70
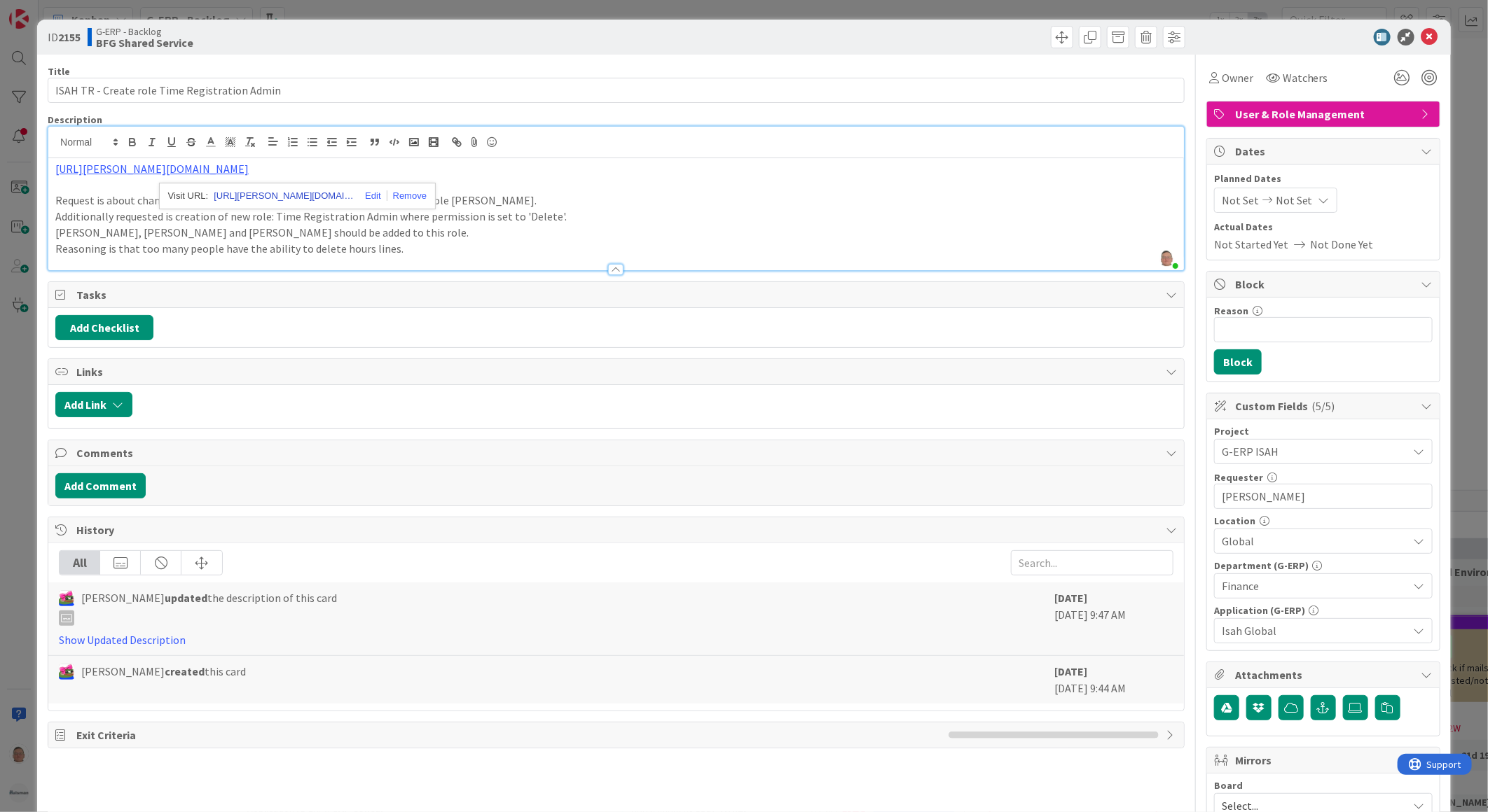
click at [316, 193] on link "[URL][PERSON_NAME][DOMAIN_NAME]" at bounding box center [283, 195] width 140 height 18
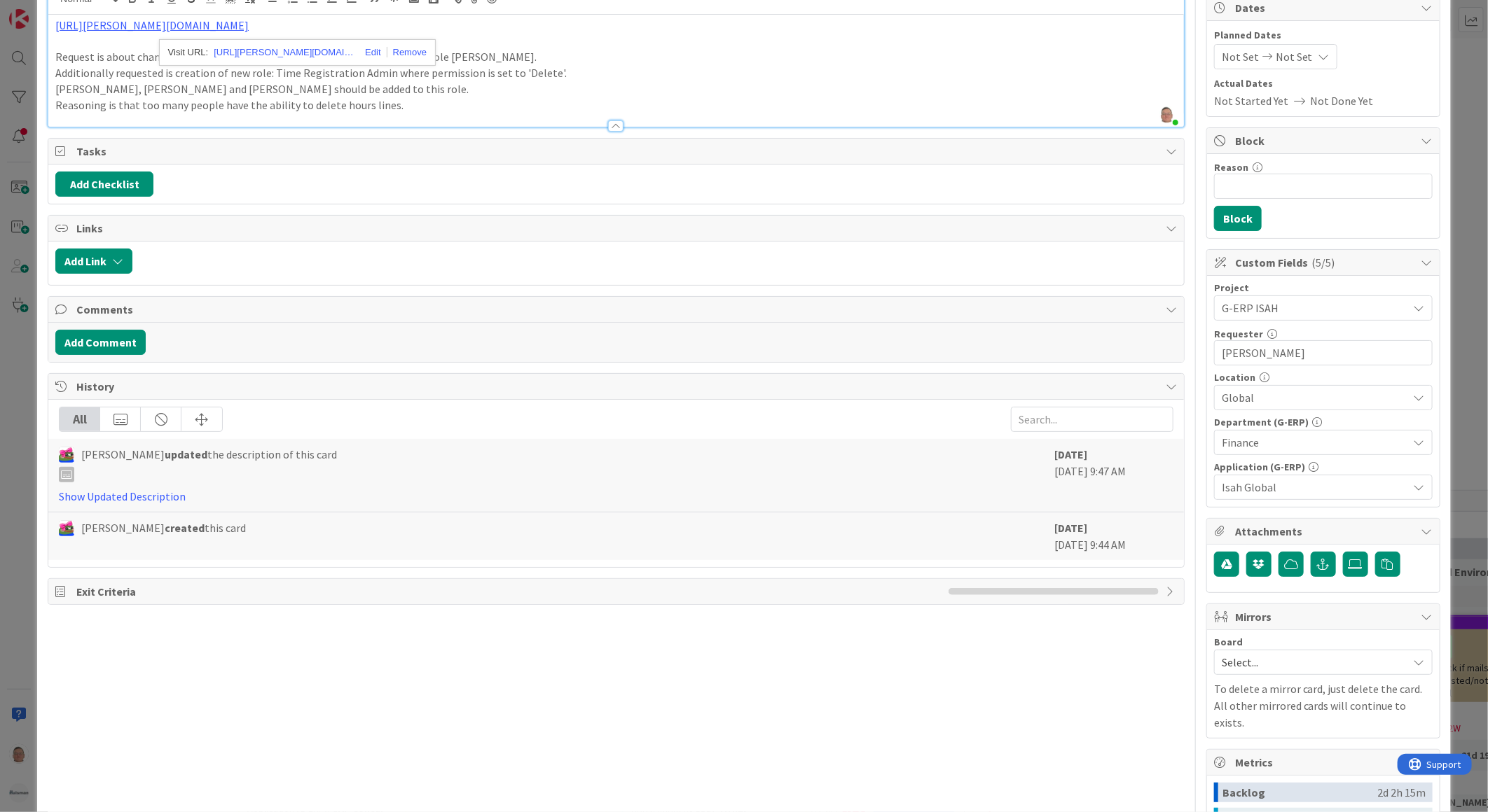
scroll to position [156, 0]
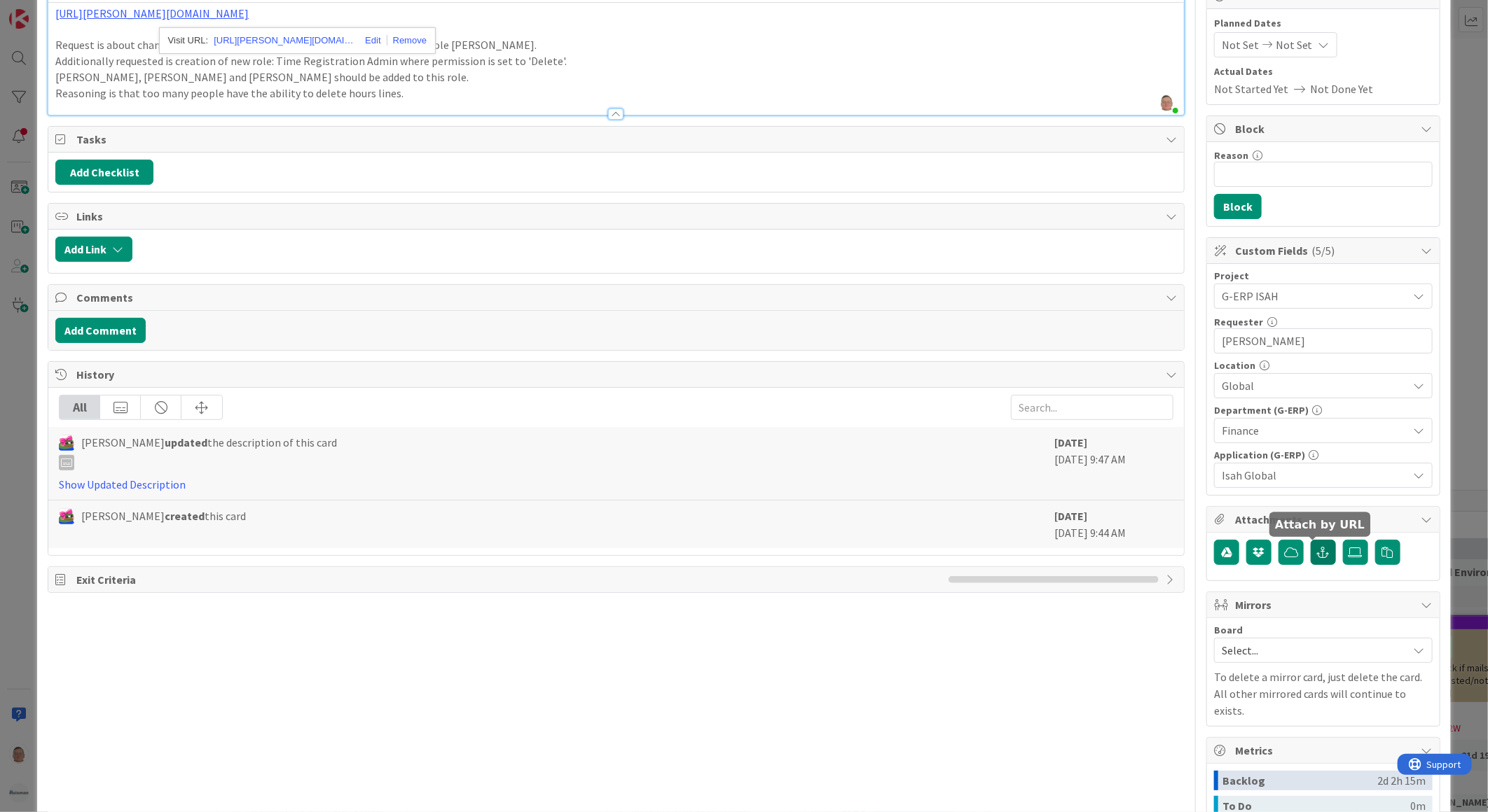
click at [1317, 555] on icon "button" at bounding box center [1323, 553] width 13 height 11
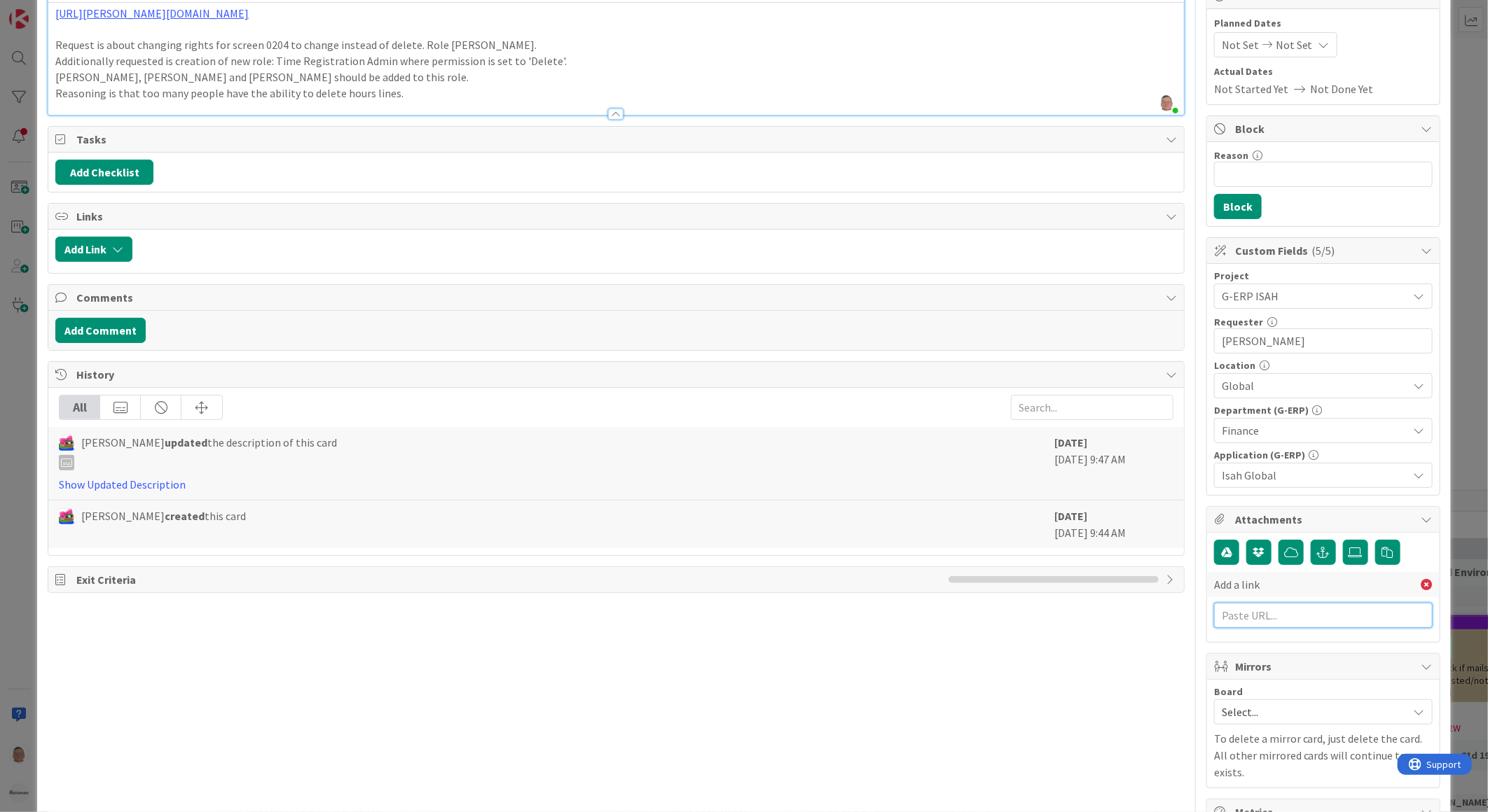
click at [1249, 623] on input "text" at bounding box center [1323, 616] width 218 height 25
paste input "[URL][PERSON_NAME][DOMAIN_NAME]"
type input "[URL][PERSON_NAME][DOMAIN_NAME]"
click at [1248, 646] on input "text" at bounding box center [1323, 646] width 218 height 25
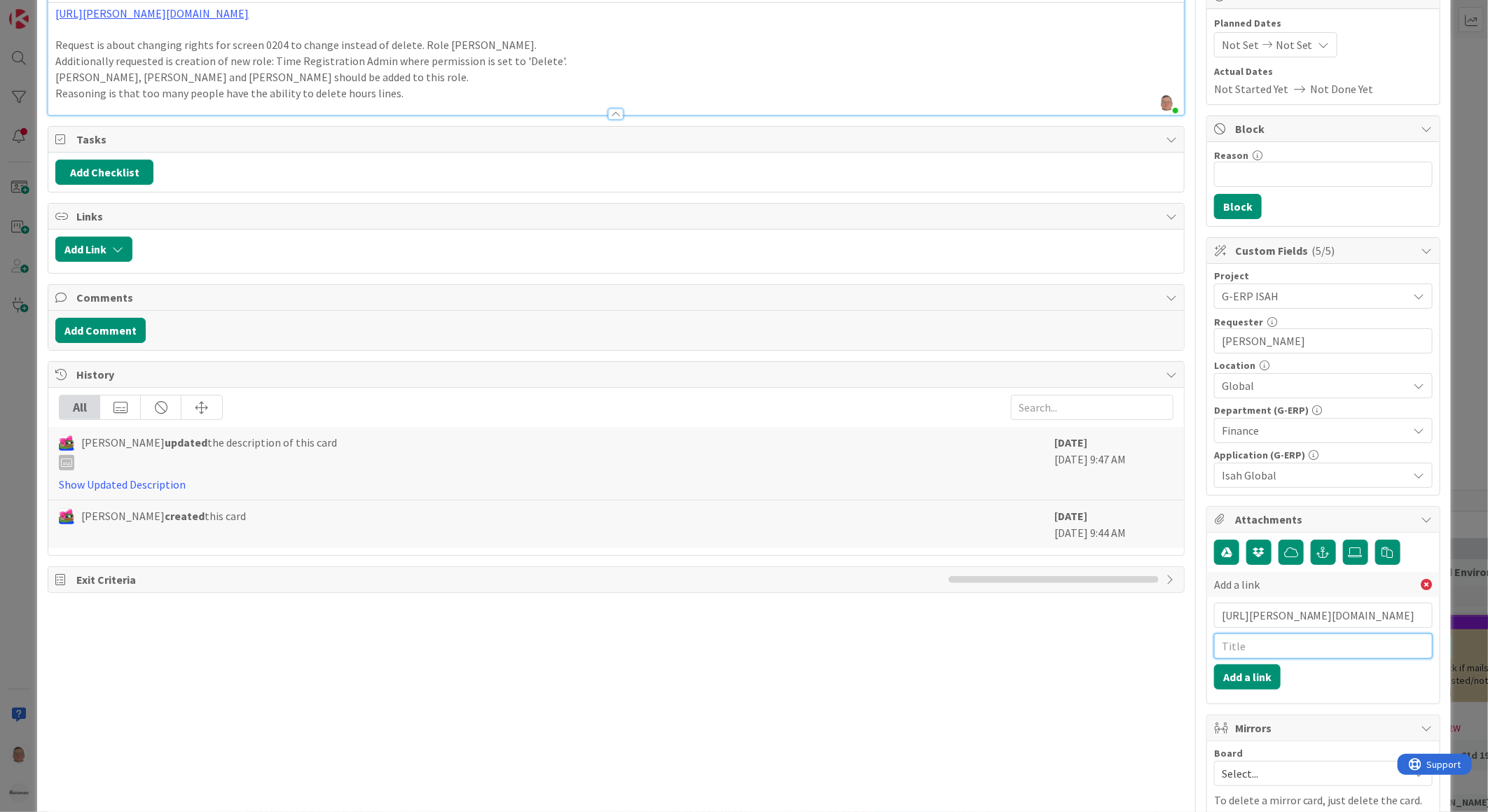
scroll to position [0, 0]
type input "BMC Request"
click at [1234, 675] on button "Add a link" at bounding box center [1248, 677] width 66 height 25
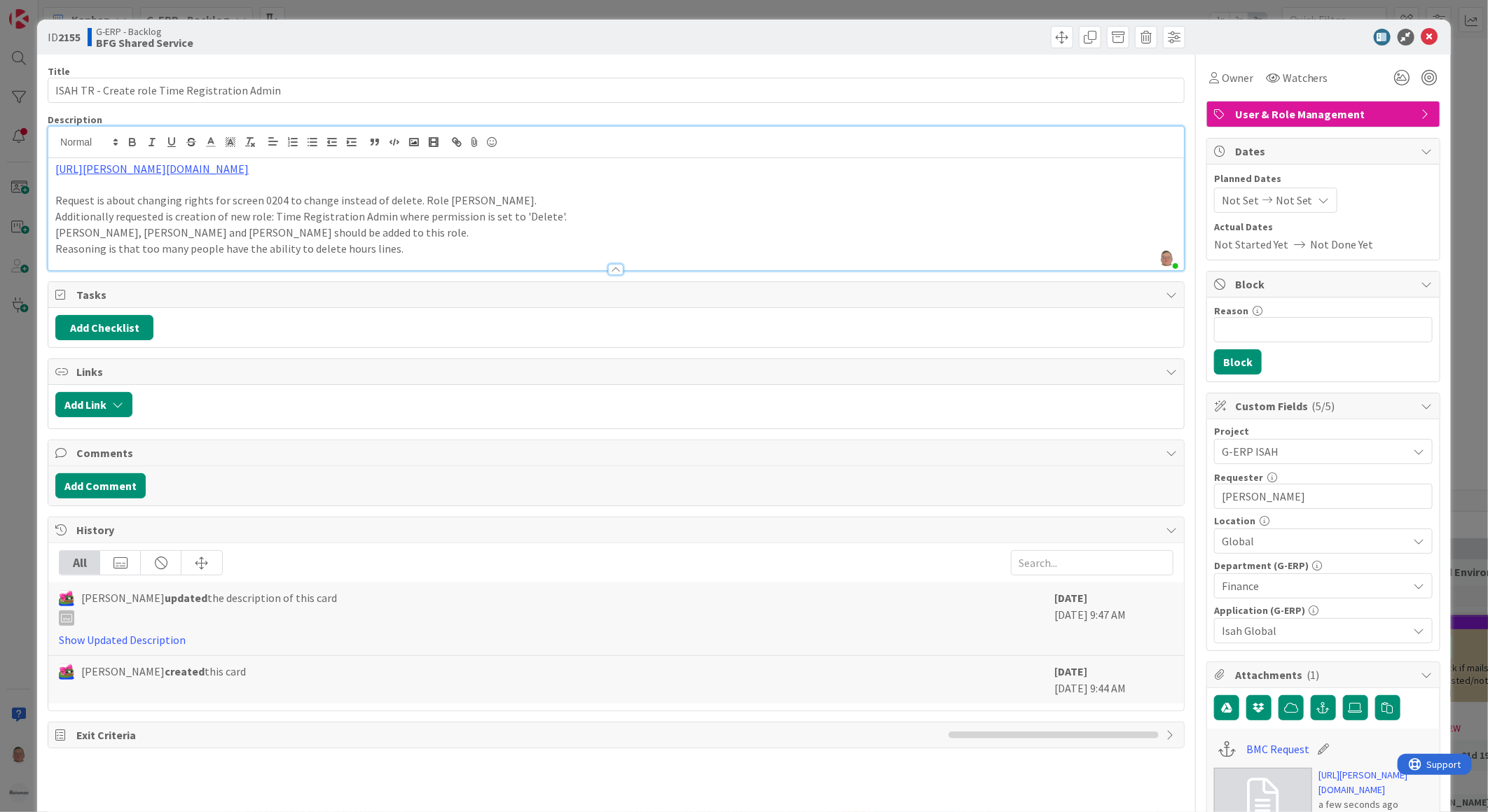
drag, startPoint x: 547, startPoint y: 167, endPoint x: 45, endPoint y: 164, distance: 502.0
click at [45, 164] on div "ID 2155 G-ERP - Backlog BFG Shared Service Title 45 / 128 ISAH TR - Create role…" at bounding box center [744, 650] width 1414 height 1260
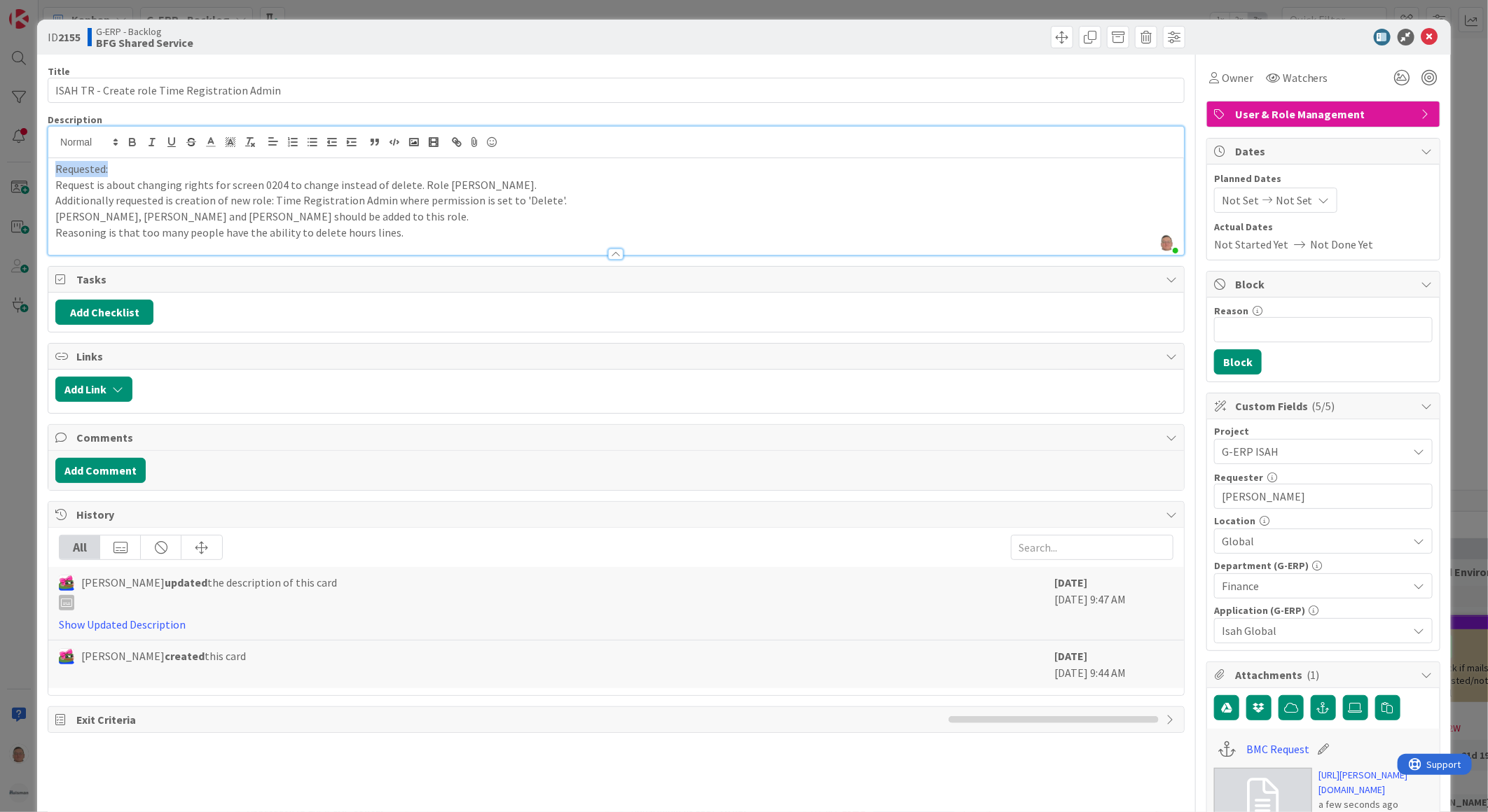
drag, startPoint x: 108, startPoint y: 169, endPoint x: 47, endPoint y: 168, distance: 61.0
click at [48, 168] on div "Requested: Request is about changing rights for screen 0204 to change instead o…" at bounding box center [616, 206] width 1136 height 96
click at [127, 138] on icon "button" at bounding box center [132, 142] width 13 height 13
click at [172, 138] on icon "button" at bounding box center [172, 142] width 13 height 13
click at [414, 190] on p "Request is about changing rights for screen 0204 to change instead of delete. R…" at bounding box center [616, 185] width 1122 height 16
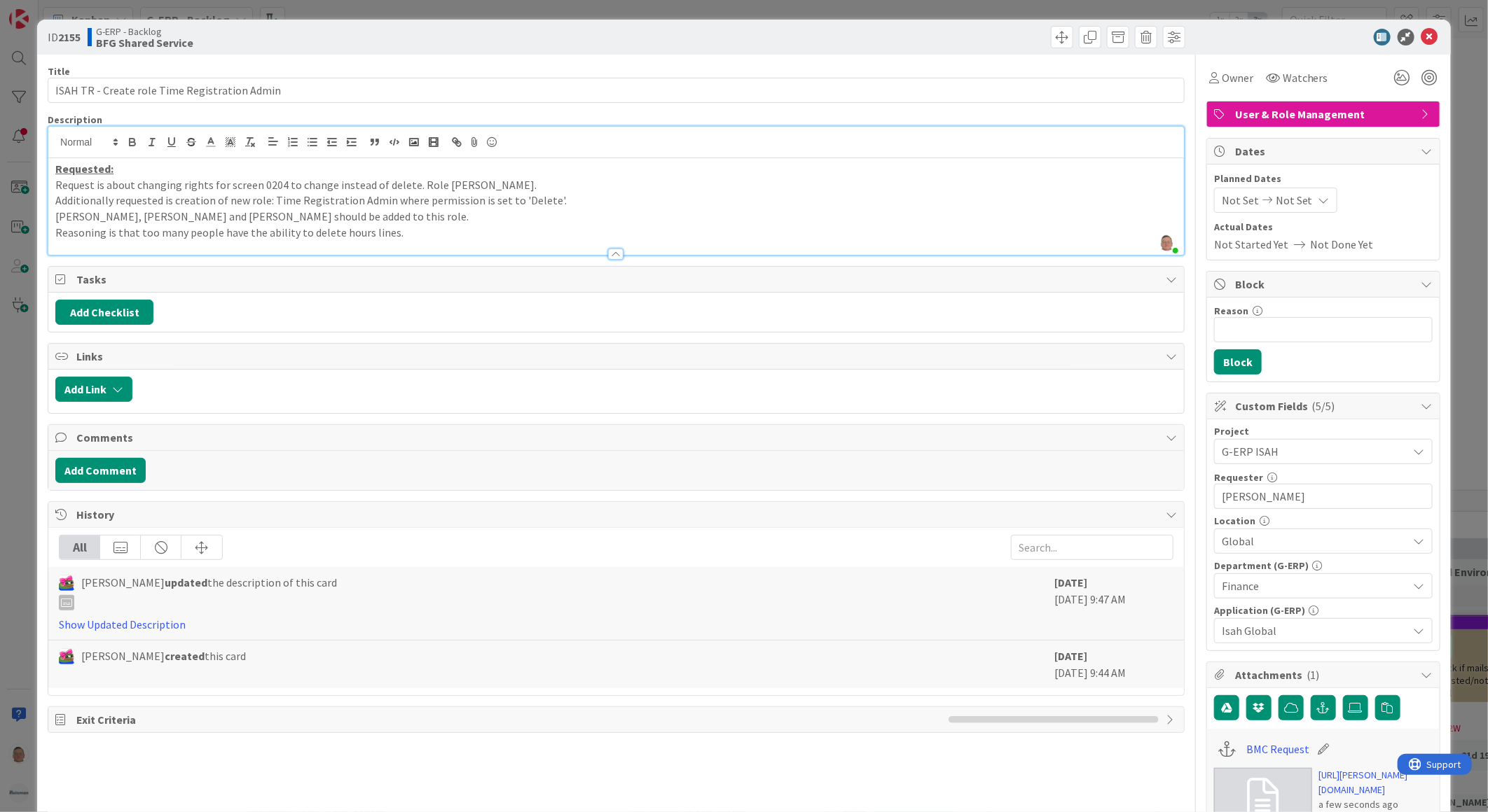
click at [441, 236] on p "Reasoning is that too many people have the ability to delete hours lines." at bounding box center [616, 232] width 1122 height 16
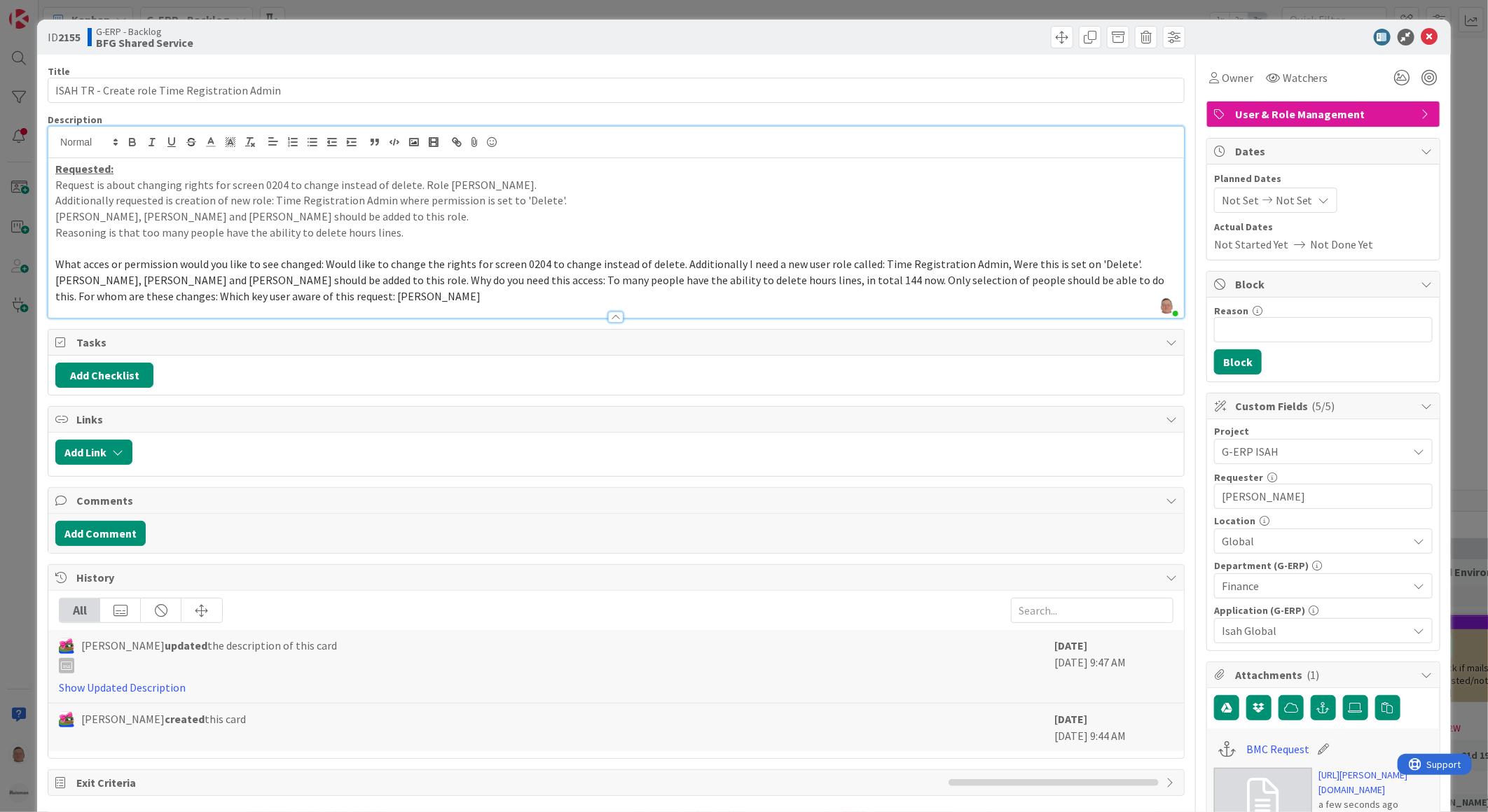
click at [323, 264] on span "What acces or permission would you like to see changed: Would like to change th…" at bounding box center [611, 280] width 1111 height 46
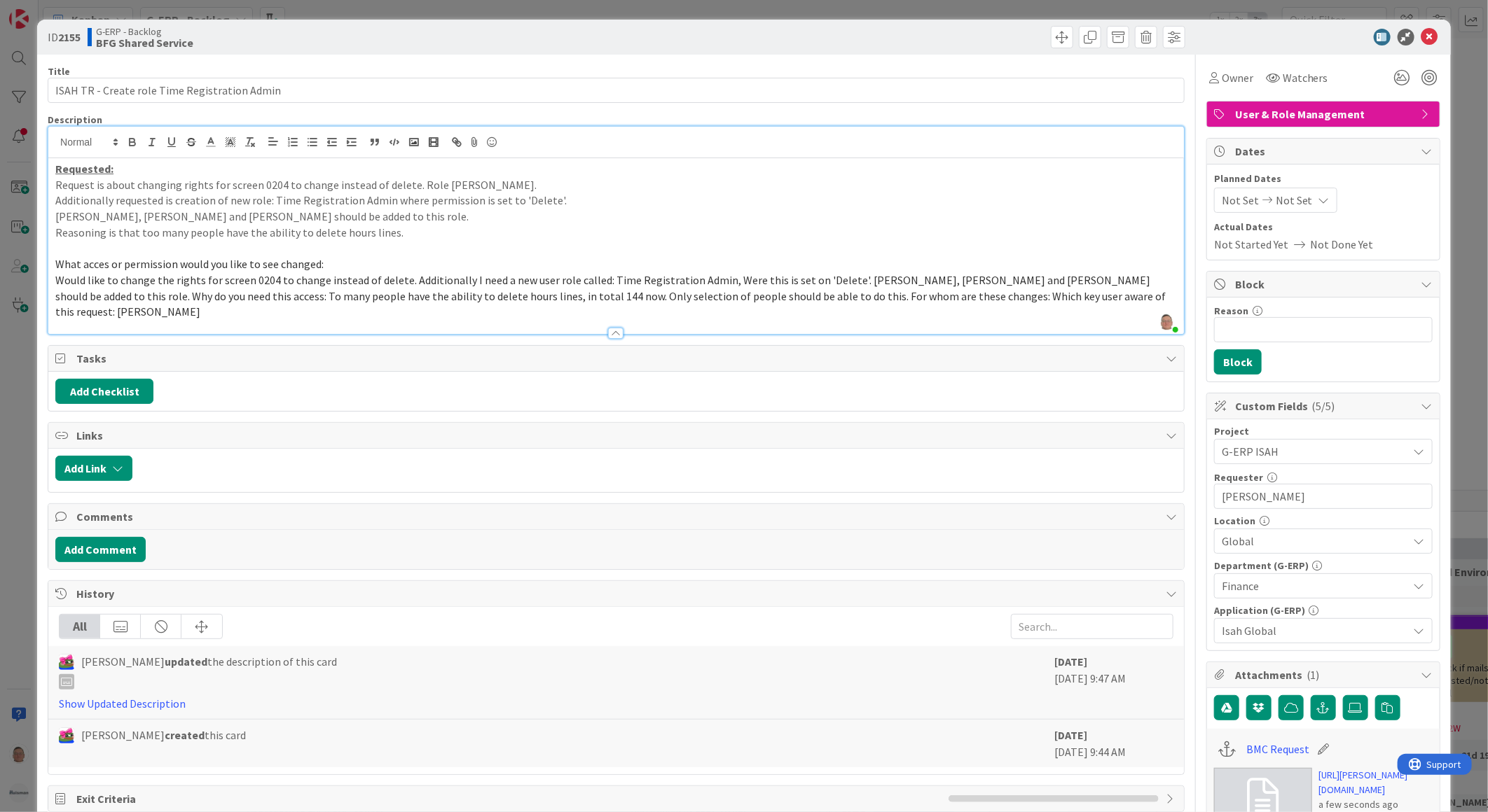
click at [403, 282] on span "Would like to change the rights for screen 0204 to change instead of delete. Ad…" at bounding box center [611, 296] width 1112 height 46
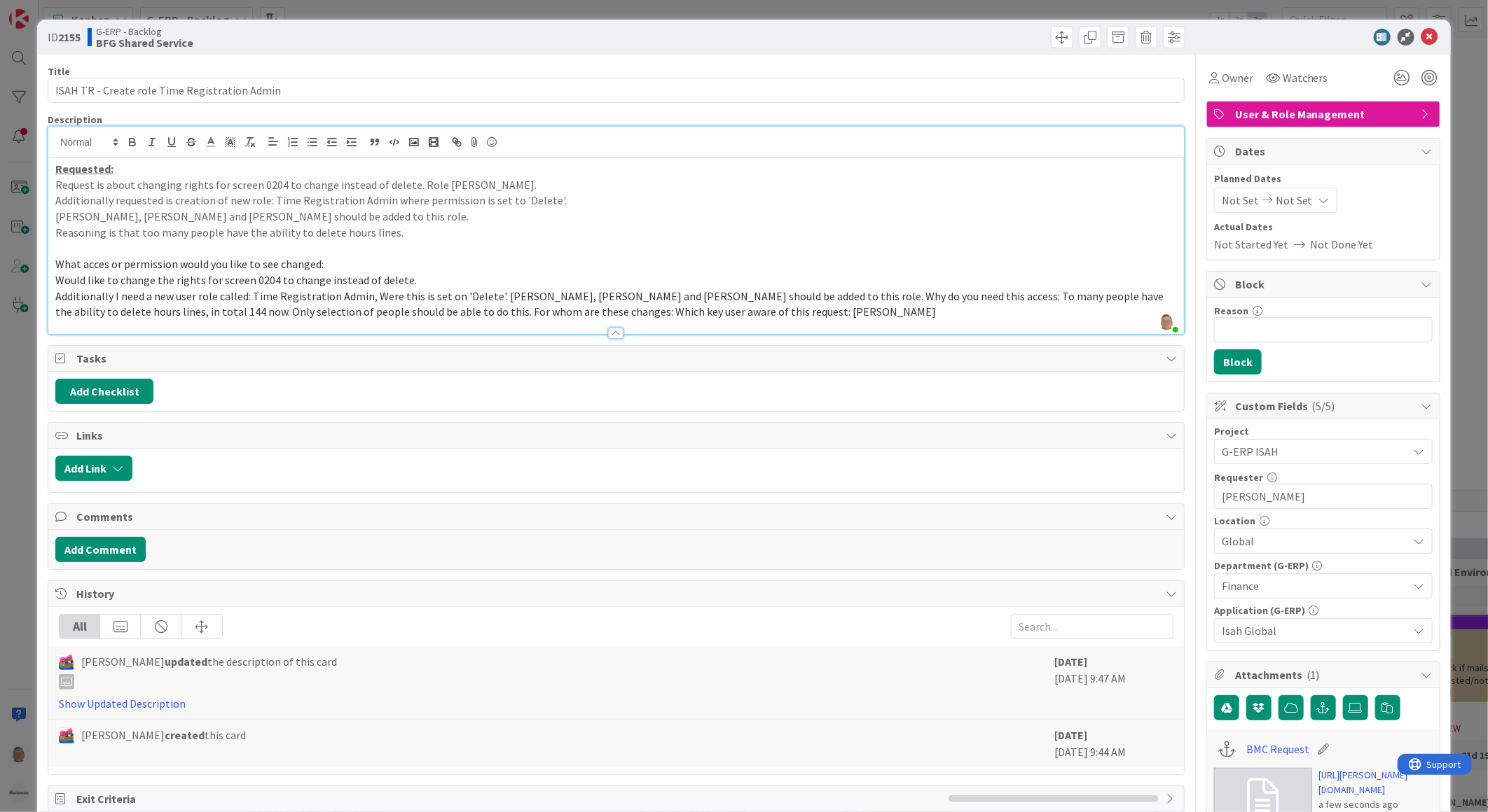
click at [849, 293] on span "Additionally I need a new user role called: Time Registration Admin, Were this …" at bounding box center [611, 304] width 1111 height 30
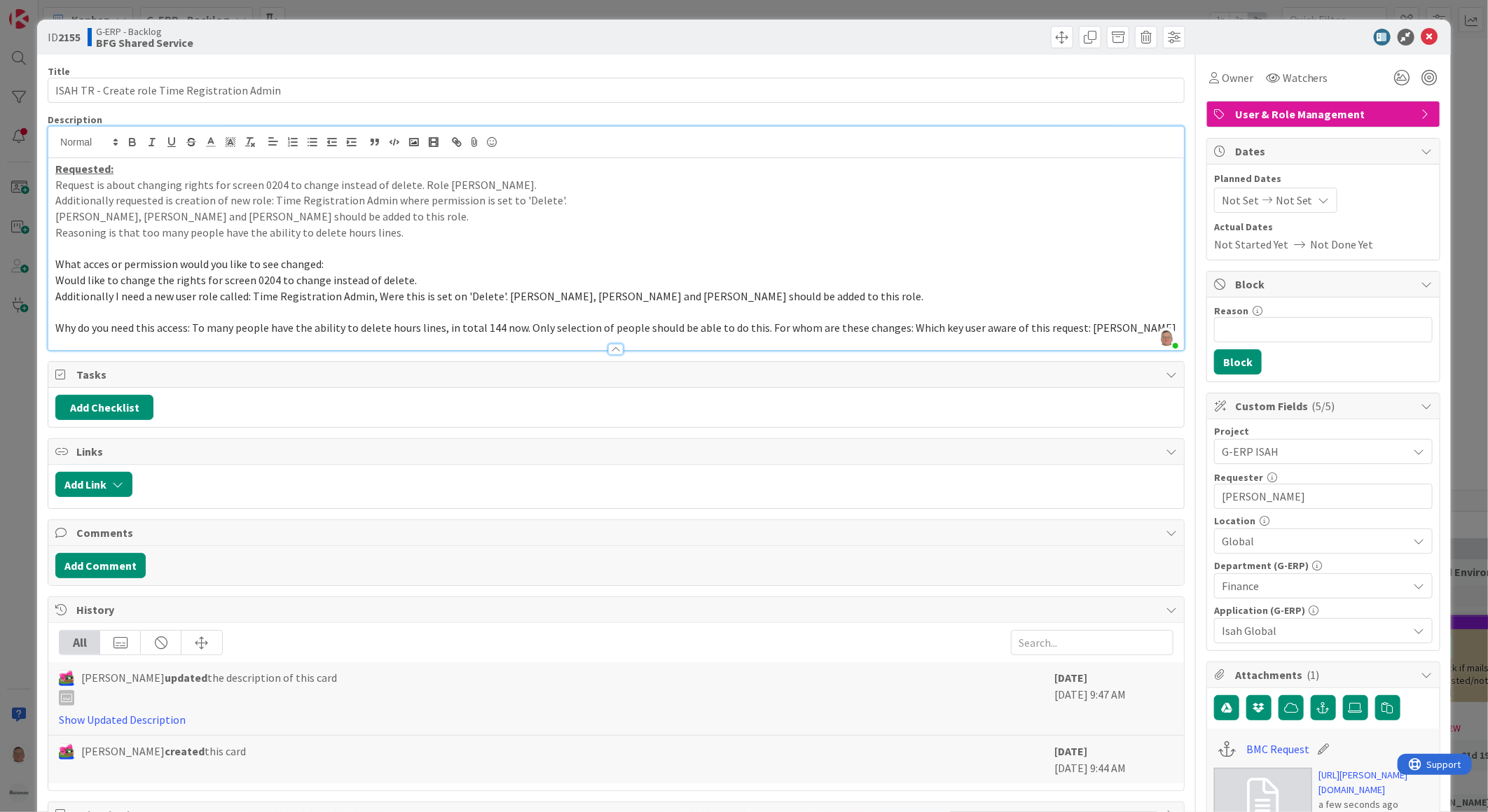
click at [193, 327] on span "Why do you need this access: To many people have the ability to delete hours li…" at bounding box center [615, 328] width 1121 height 14
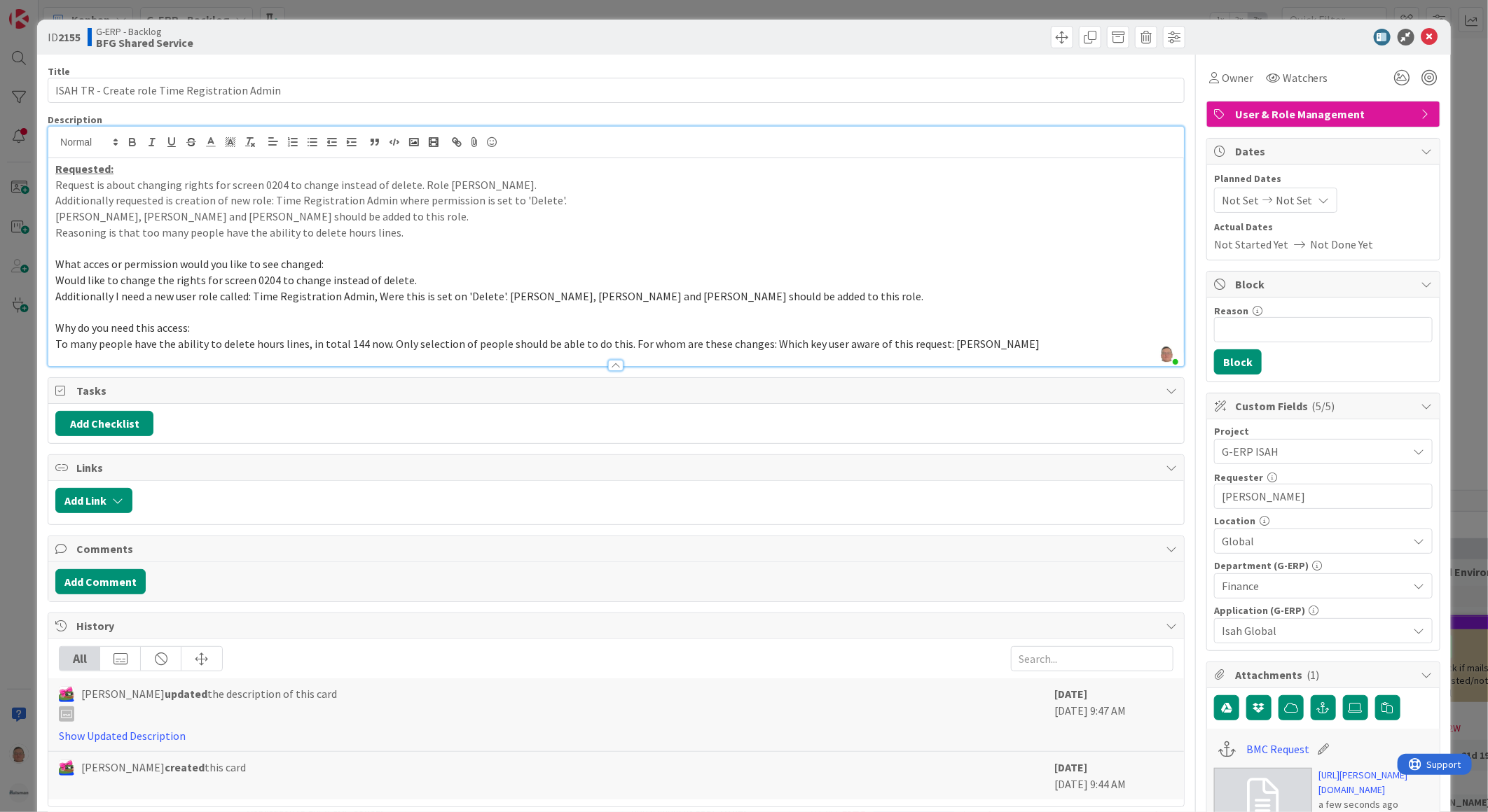
click at [384, 344] on span "To many people have the ability to delete hours lines, in total 144 now. Only s…" at bounding box center [547, 344] width 984 height 14
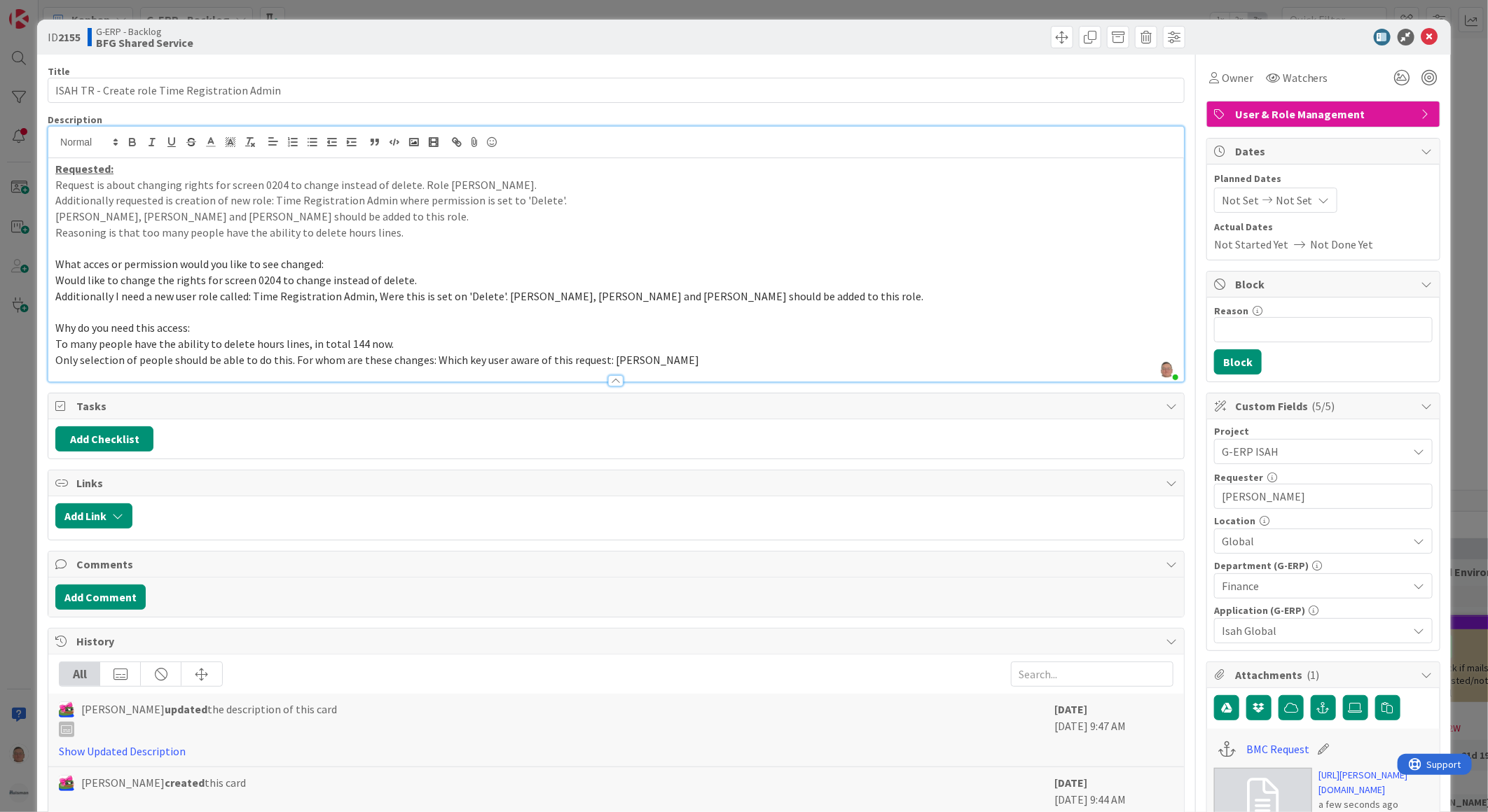
click at [288, 360] on span "Only selection of people should be able to do this. For whom are these changes:…" at bounding box center [377, 360] width 644 height 14
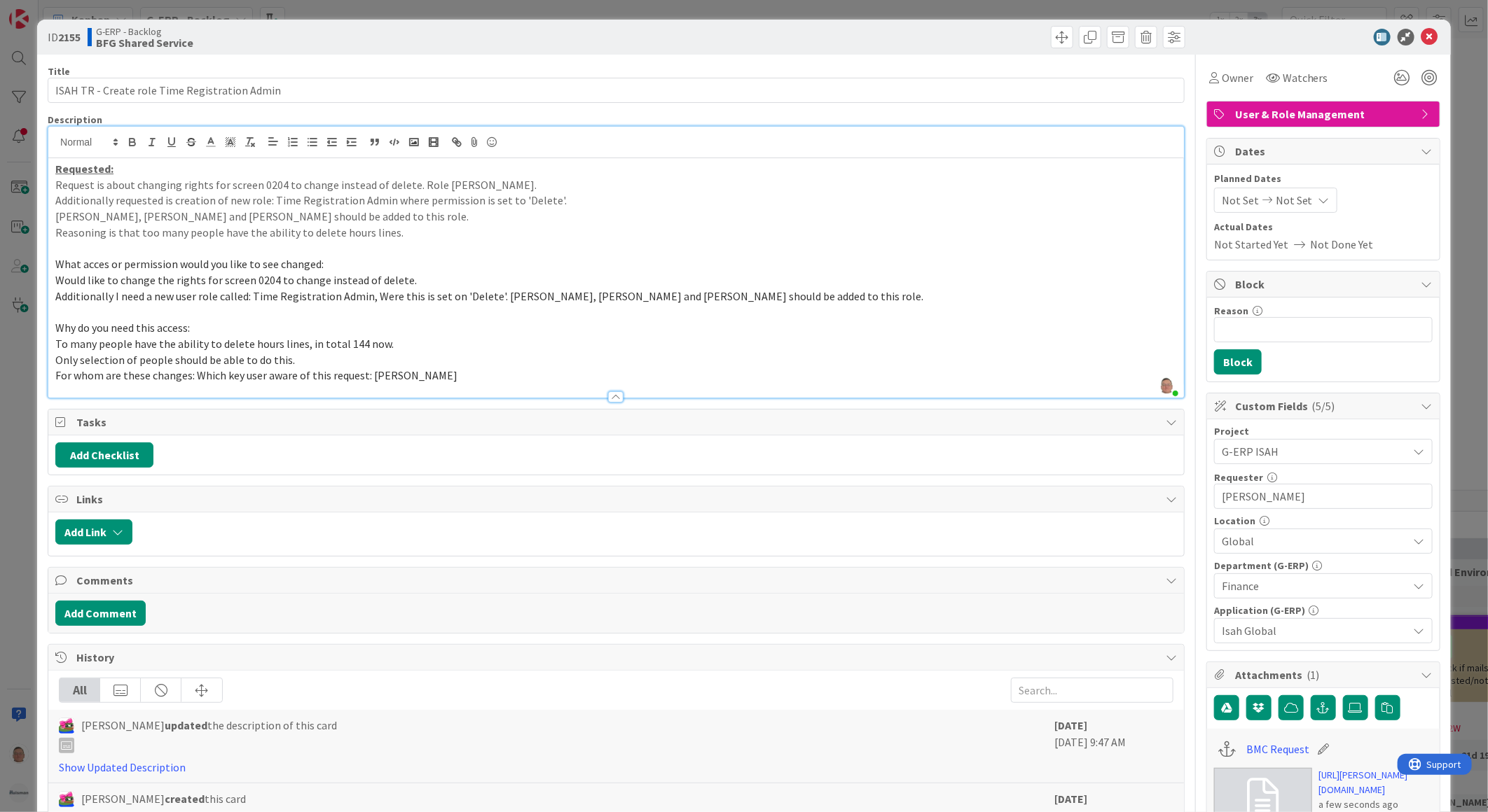
click at [196, 373] on span "For whom are these changes: Which key user aware of this request: [PERSON_NAME]" at bounding box center [256, 376] width 402 height 14
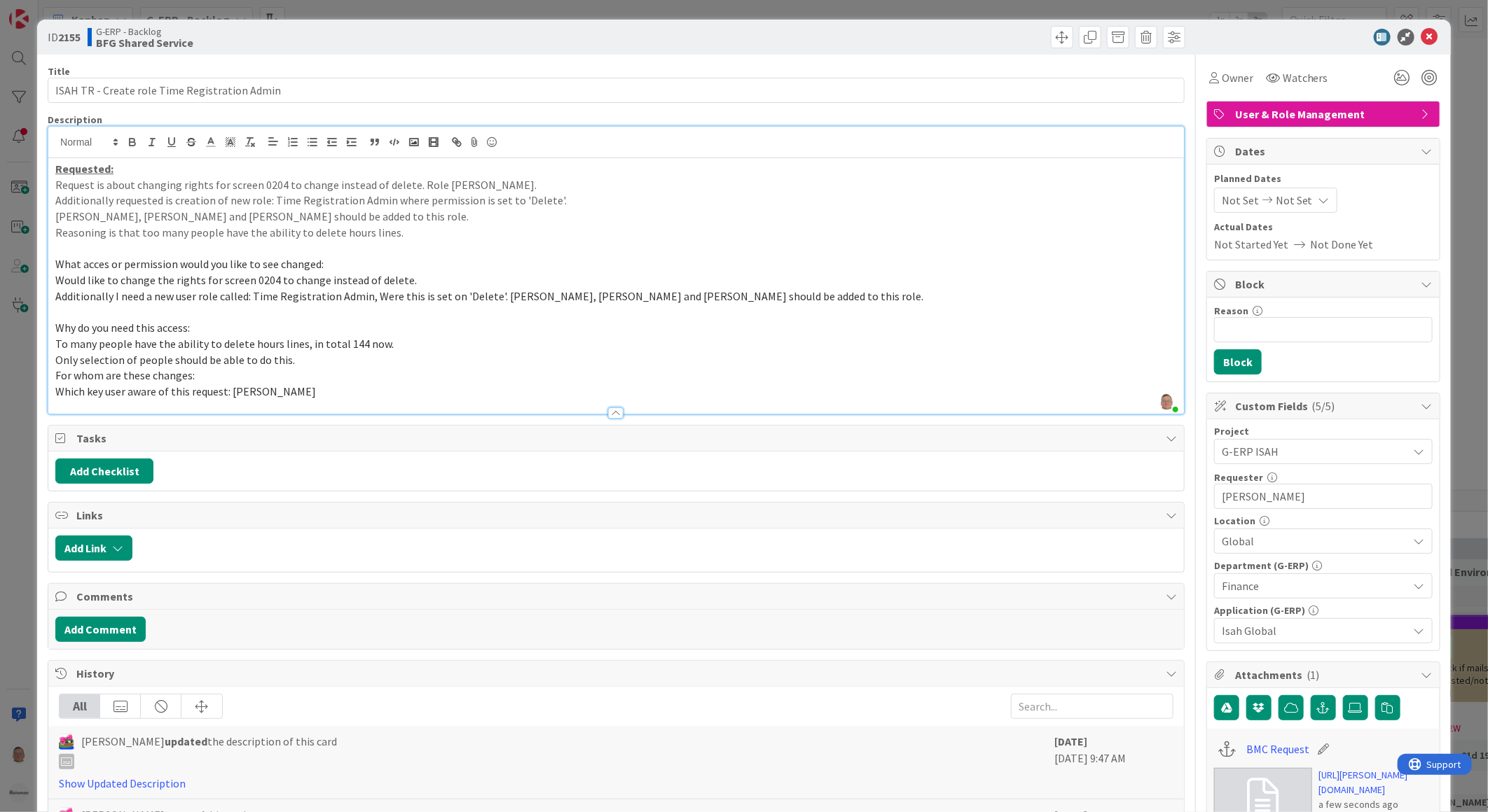
drag, startPoint x: 211, startPoint y: 376, endPoint x: 46, endPoint y: 380, distance: 165.0
click at [46, 380] on div "ID 2155 G-ERP - Backlog BFG Shared Service Title 45 / 128 ISAH TR - Create role…" at bounding box center [744, 650] width 1414 height 1260
click at [232, 394] on span "Which key user aware of this request: [PERSON_NAME]" at bounding box center [185, 391] width 260 height 14
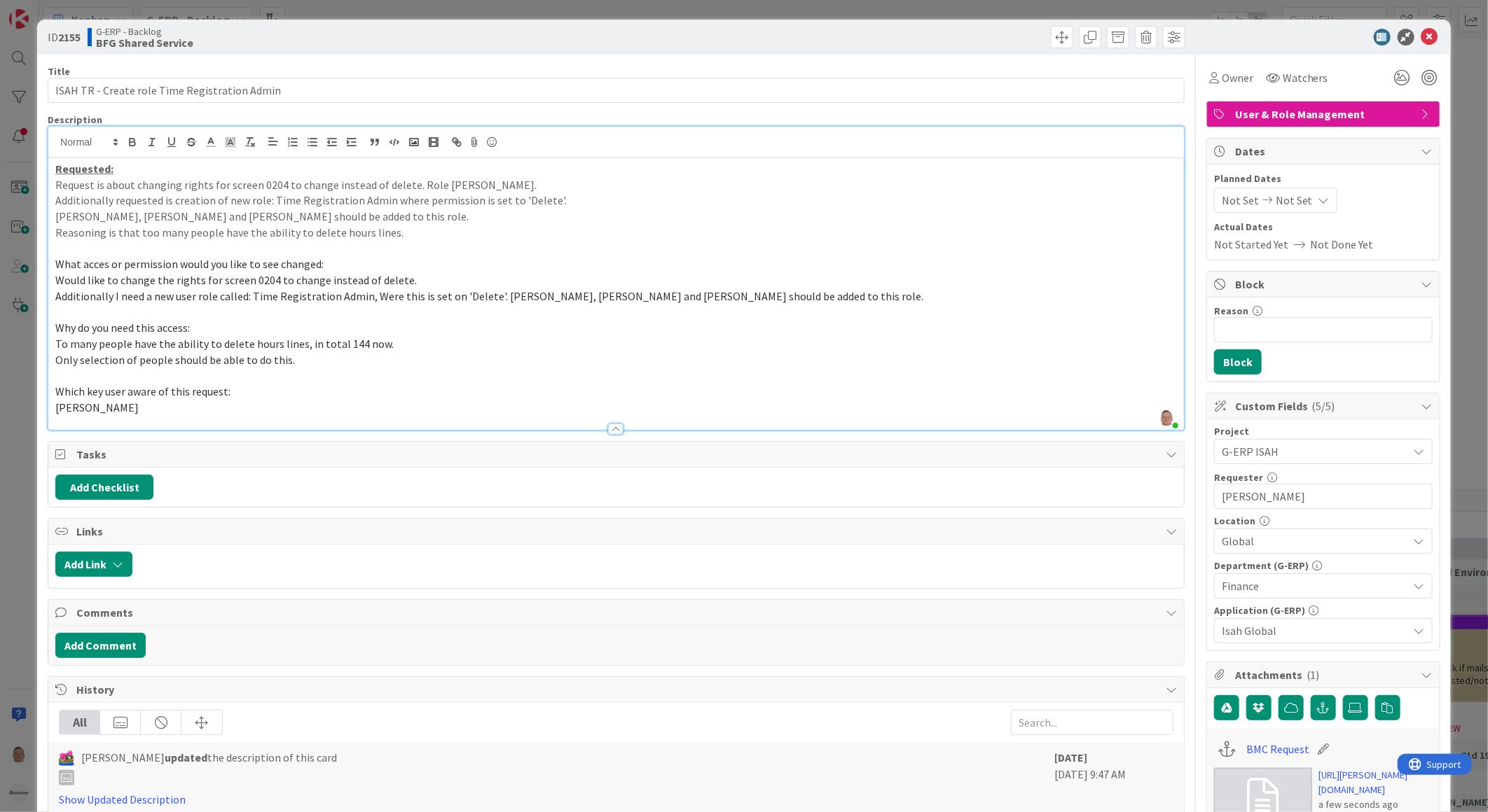
click at [254, 296] on span "Additionally I need a new user role called: Time Registration Admin, Were this …" at bounding box center [489, 296] width 868 height 14
drag, startPoint x: 334, startPoint y: 266, endPoint x: 18, endPoint y: 255, distance: 316.2
click at [19, 256] on div "ID 2155 G-ERP - Backlog BFG Shared Service Title 45 / 128 ISAH TR - Create role…" at bounding box center [744, 406] width 1488 height 812
click at [346, 263] on p "What acces or permission would you like to see changed:" at bounding box center [616, 264] width 1122 height 16
drag, startPoint x: 345, startPoint y: 265, endPoint x: 51, endPoint y: 268, distance: 294.0
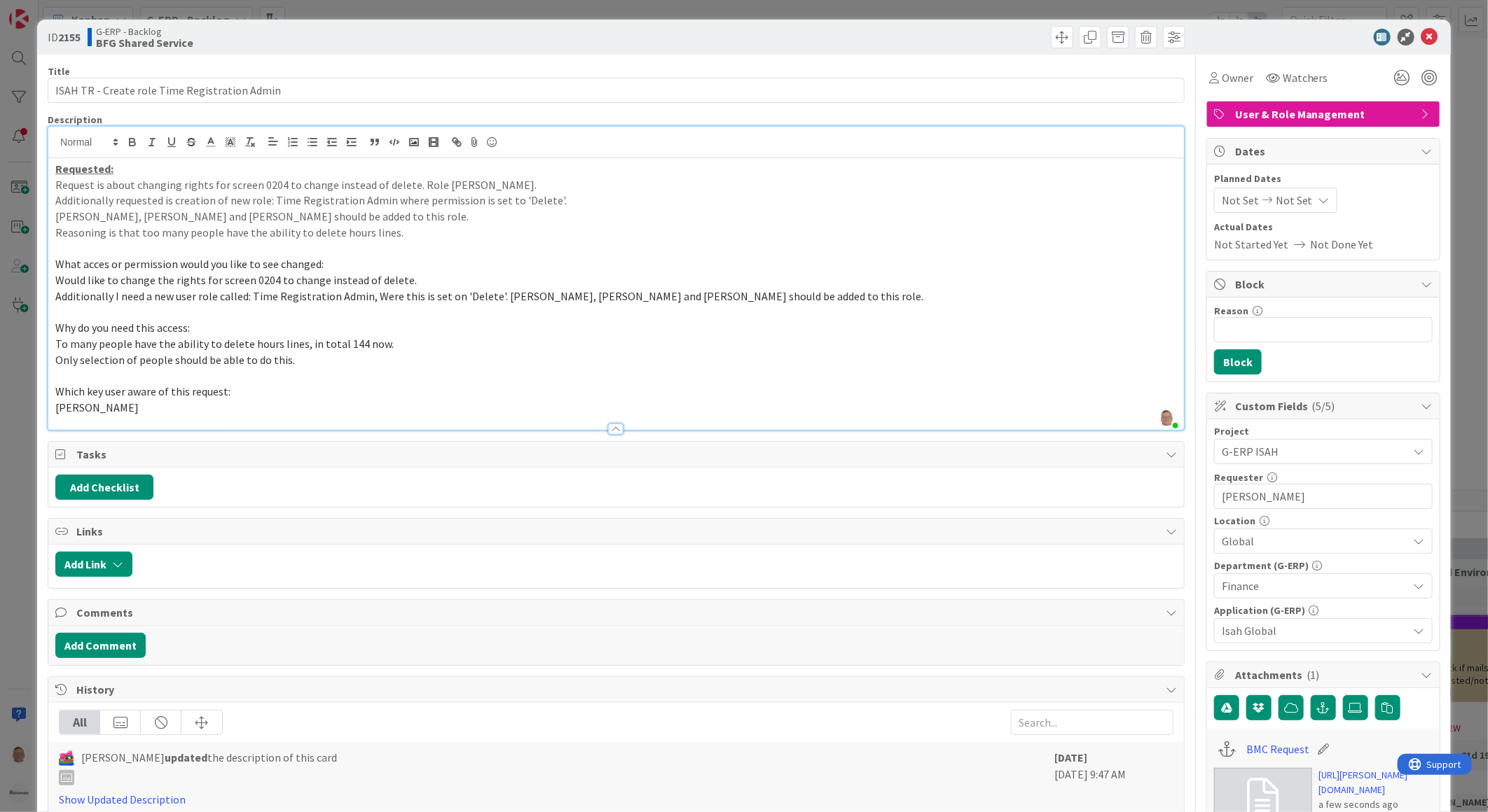
click at [51, 268] on div "Requested: Request is about changing rights for screen 0204 to change instead o…" at bounding box center [616, 294] width 1136 height 272
drag, startPoint x: 127, startPoint y: 142, endPoint x: 135, endPoint y: 142, distance: 8.0
click at [128, 142] on icon "button" at bounding box center [132, 142] width 13 height 13
click at [175, 142] on icon "button" at bounding box center [172, 142] width 13 height 13
drag, startPoint x: 205, startPoint y: 327, endPoint x: 43, endPoint y: 326, distance: 162.0
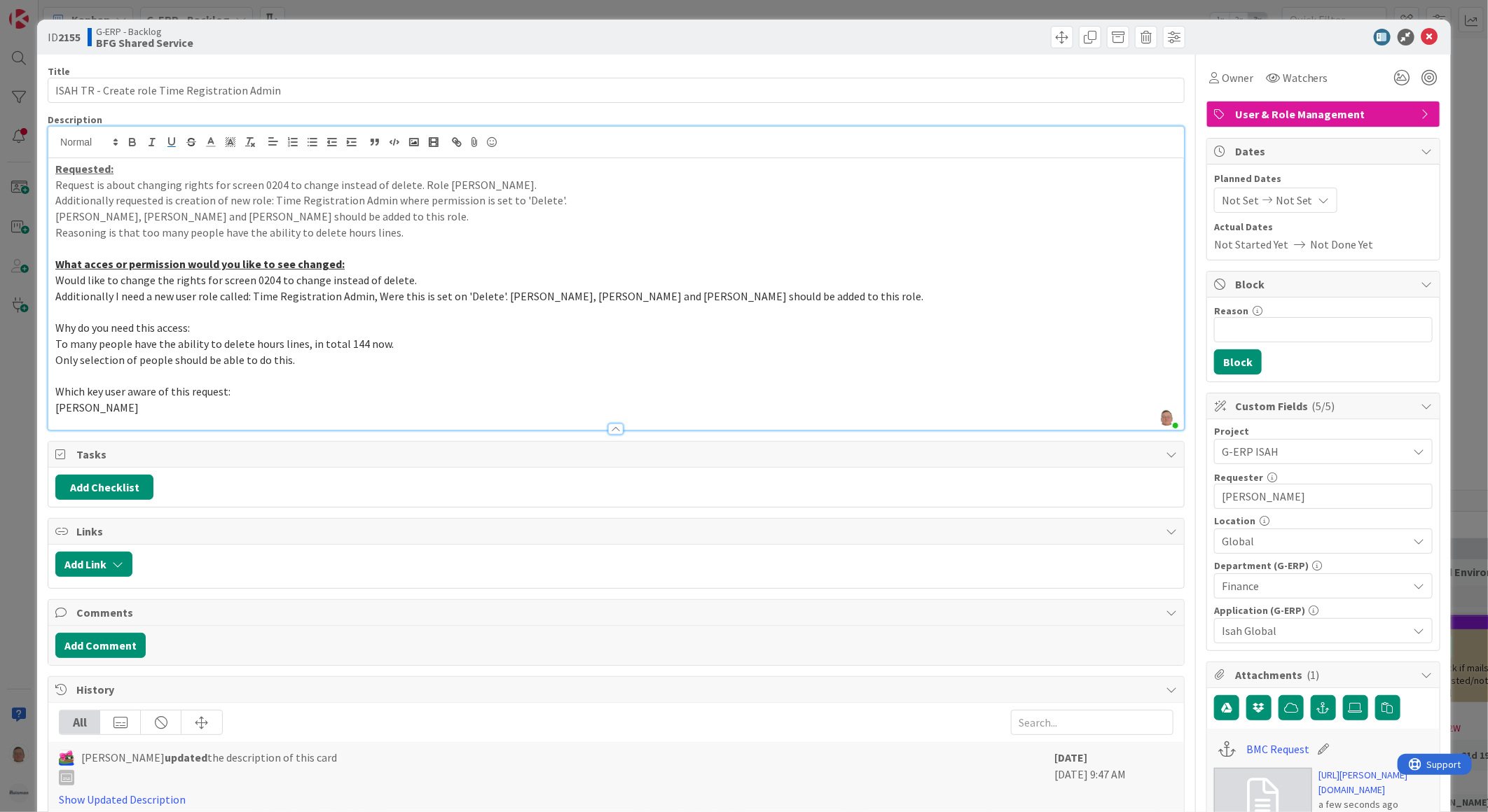
click at [43, 326] on div "ID 2155 G-ERP - Backlog BFG Shared Service Title 45 / 128 ISAH TR - Create role…" at bounding box center [744, 650] width 1414 height 1260
click at [131, 142] on icon "button" at bounding box center [132, 142] width 13 height 13
click at [168, 141] on icon "button" at bounding box center [171, 141] width 6 height 7
drag, startPoint x: 229, startPoint y: 392, endPoint x: 53, endPoint y: 396, distance: 176.0
click at [53, 396] on div "Requested: Request is about changing rights for screen 0204 to change instead o…" at bounding box center [616, 294] width 1136 height 272
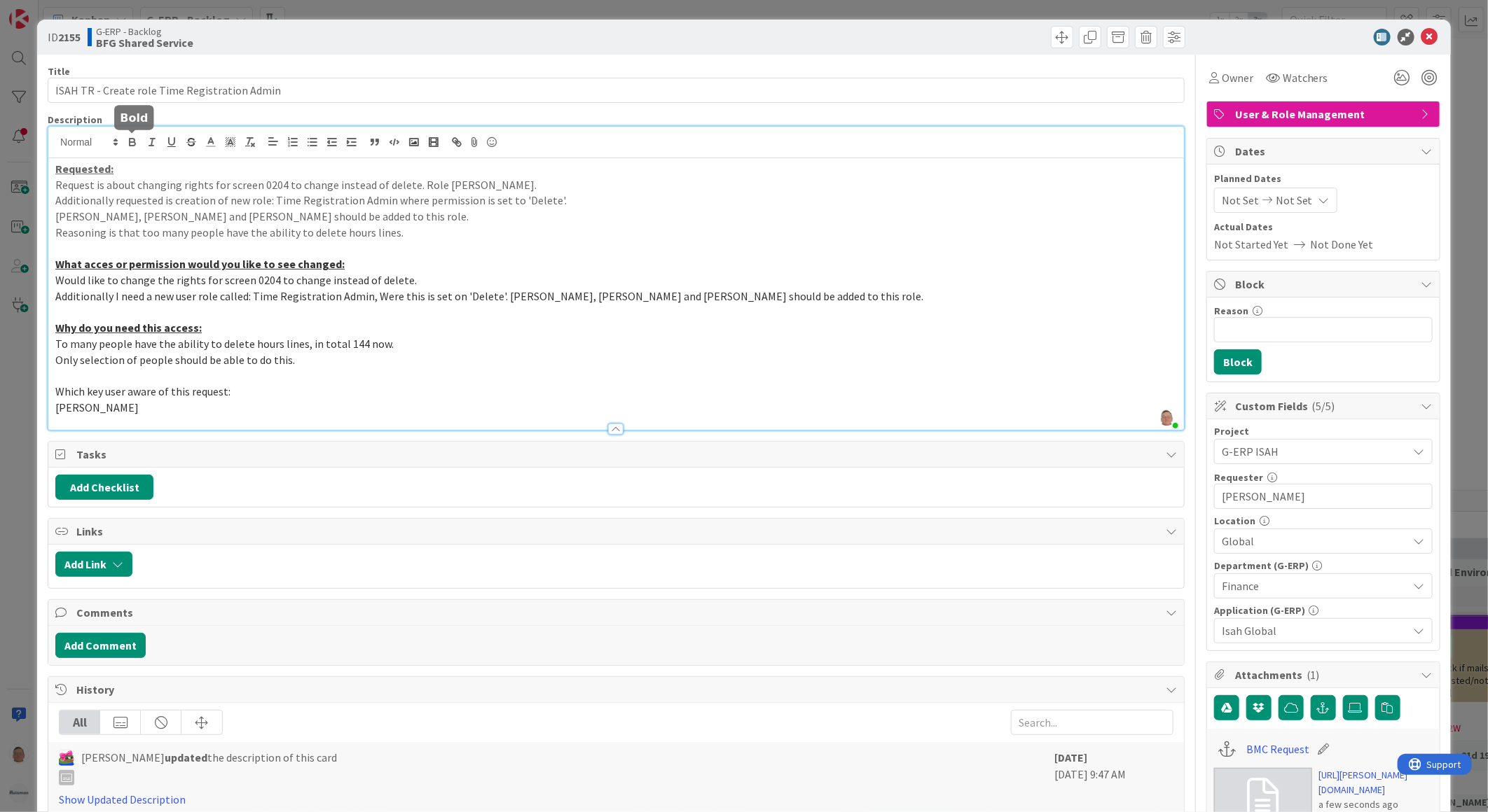
click at [131, 140] on icon "button" at bounding box center [132, 142] width 13 height 13
click at [166, 140] on icon "button" at bounding box center [172, 142] width 13 height 13
click at [449, 392] on p "Which key user aware of this request:" at bounding box center [616, 391] width 1122 height 16
click at [107, 170] on u "Requested:" at bounding box center [85, 169] width 59 height 14
click at [1422, 34] on icon at bounding box center [1429, 36] width 17 height 17
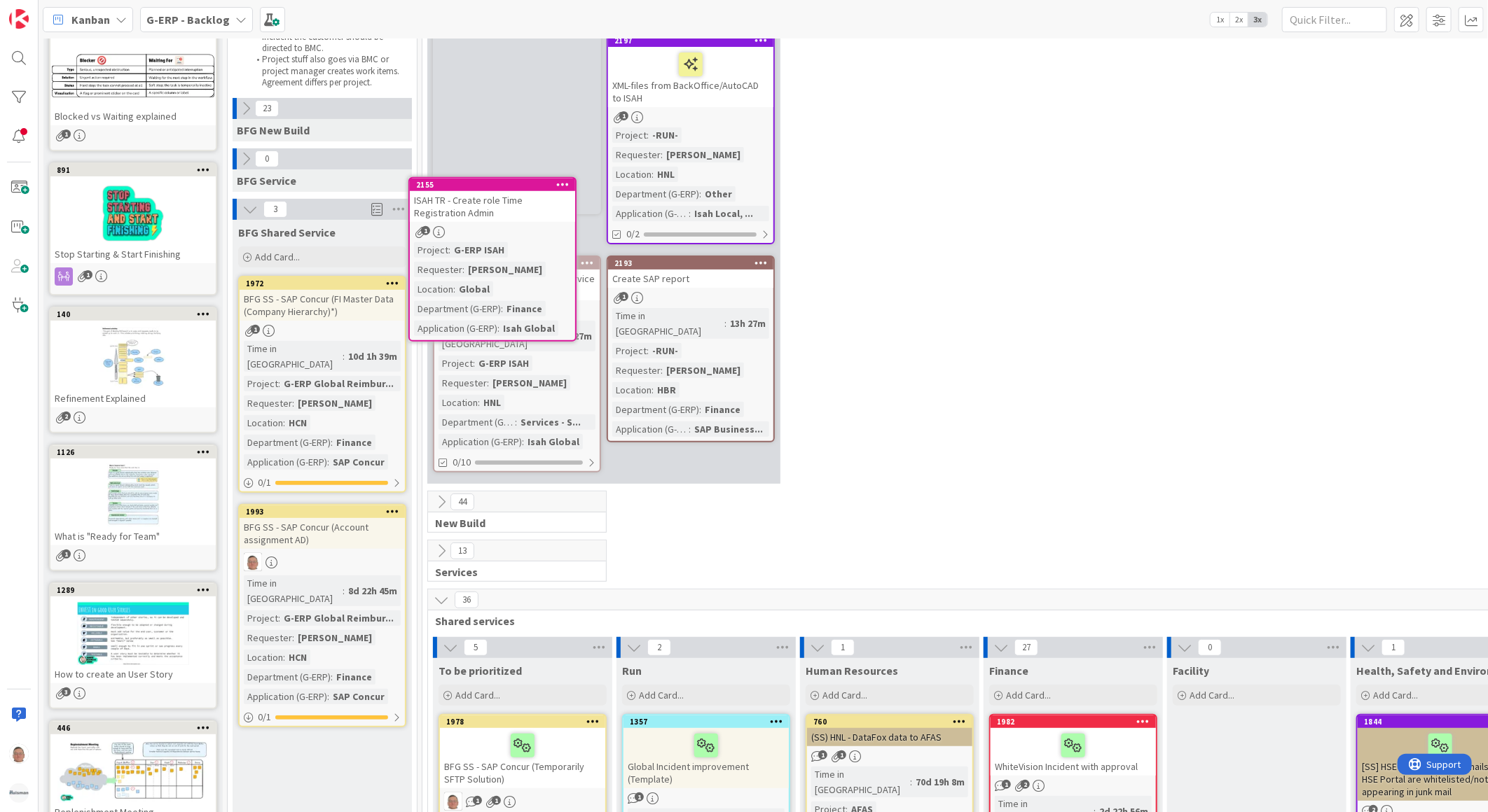
scroll to position [127, 0]
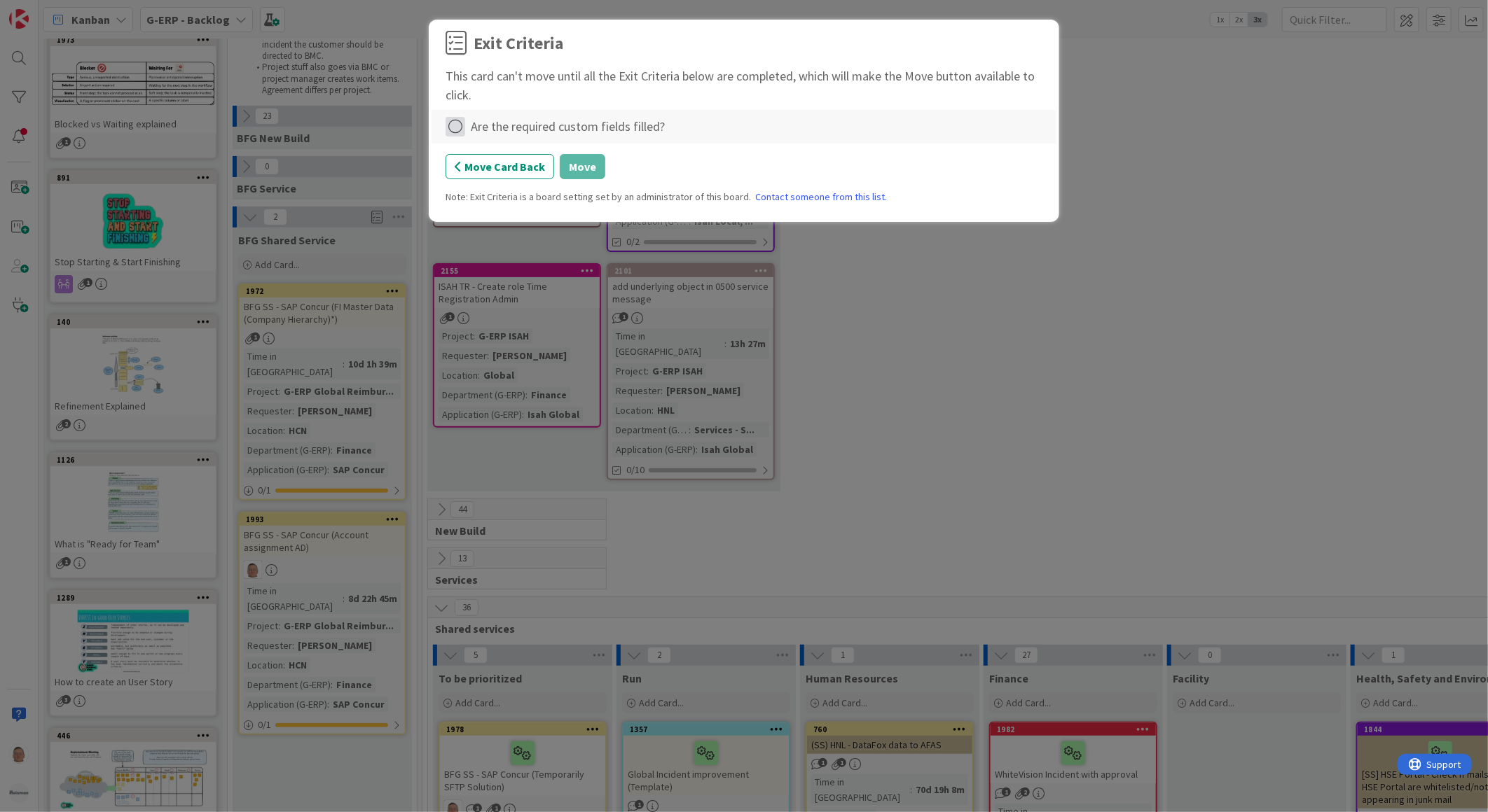
click at [453, 127] on icon at bounding box center [455, 127] width 20 height 20
click at [533, 156] on link "Complete" at bounding box center [532, 155] width 175 height 21
click at [578, 165] on button "Move" at bounding box center [583, 167] width 46 height 25
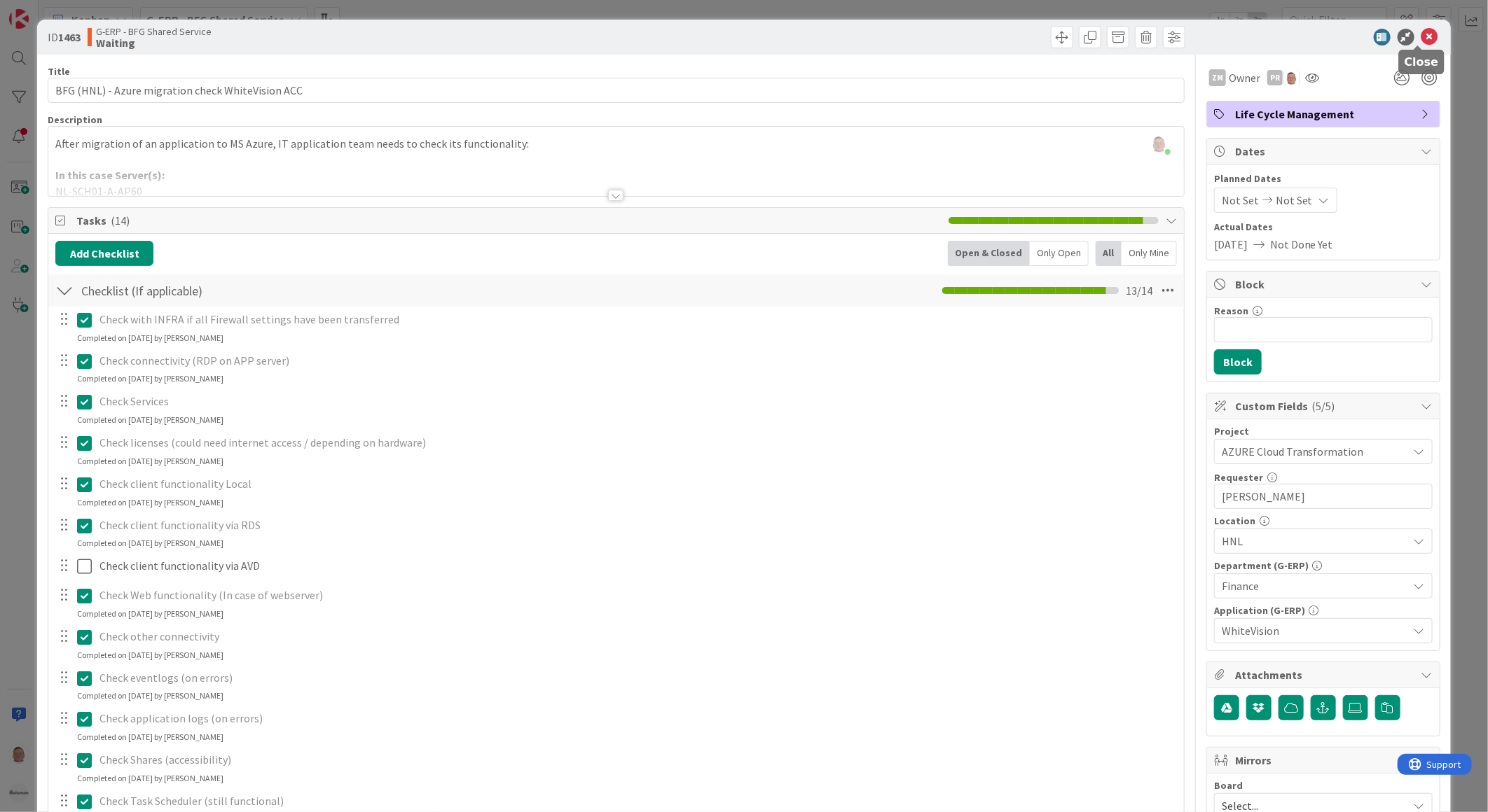
click at [1425, 34] on icon at bounding box center [1429, 36] width 17 height 17
